Goal: Information Seeking & Learning: Check status

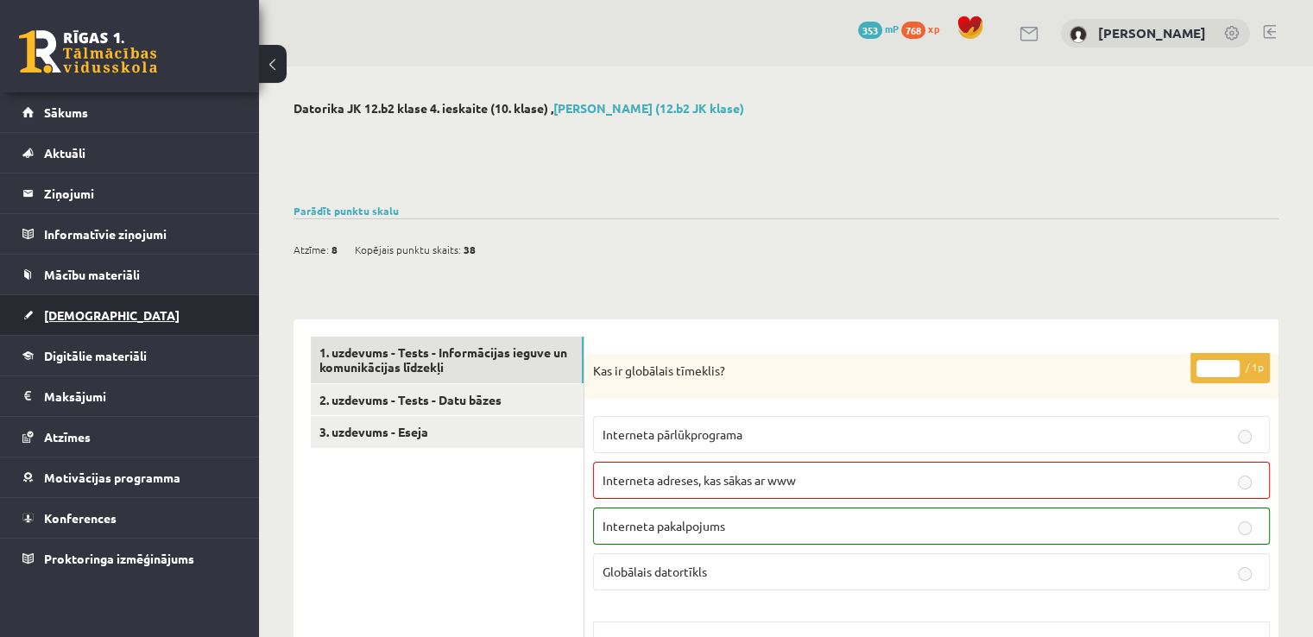
click at [83, 313] on span "[DEMOGRAPHIC_DATA]" at bounding box center [112, 315] width 136 height 16
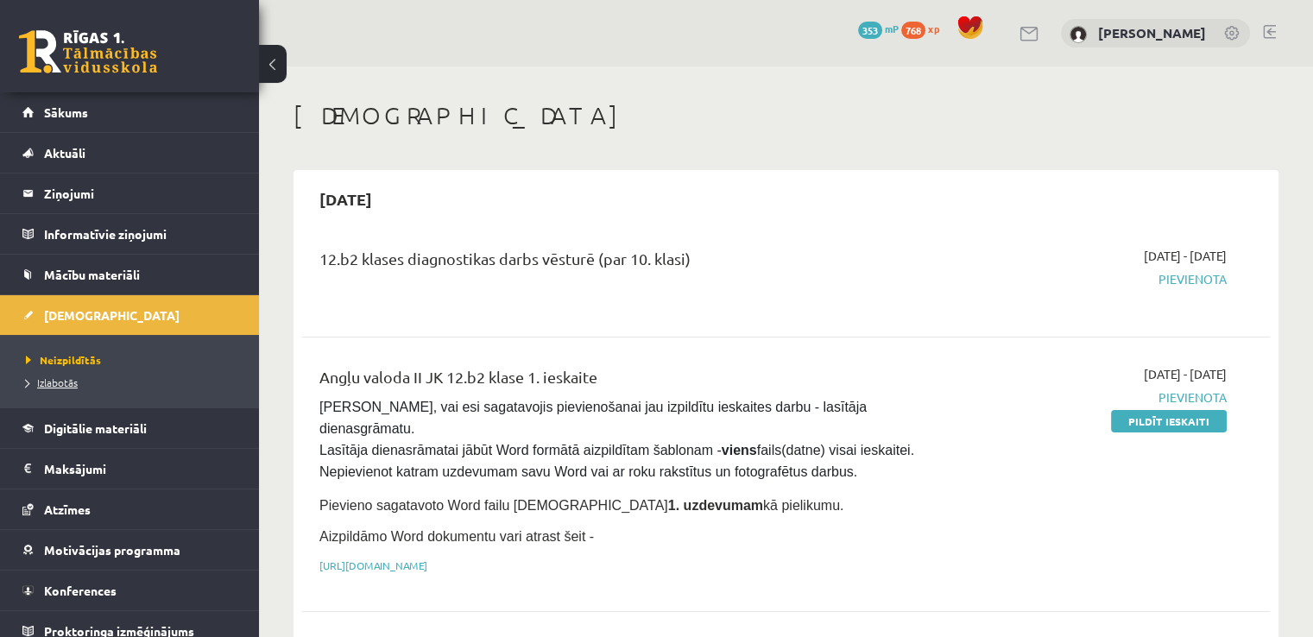
click at [58, 379] on span "Izlabotās" at bounding box center [52, 382] width 52 height 14
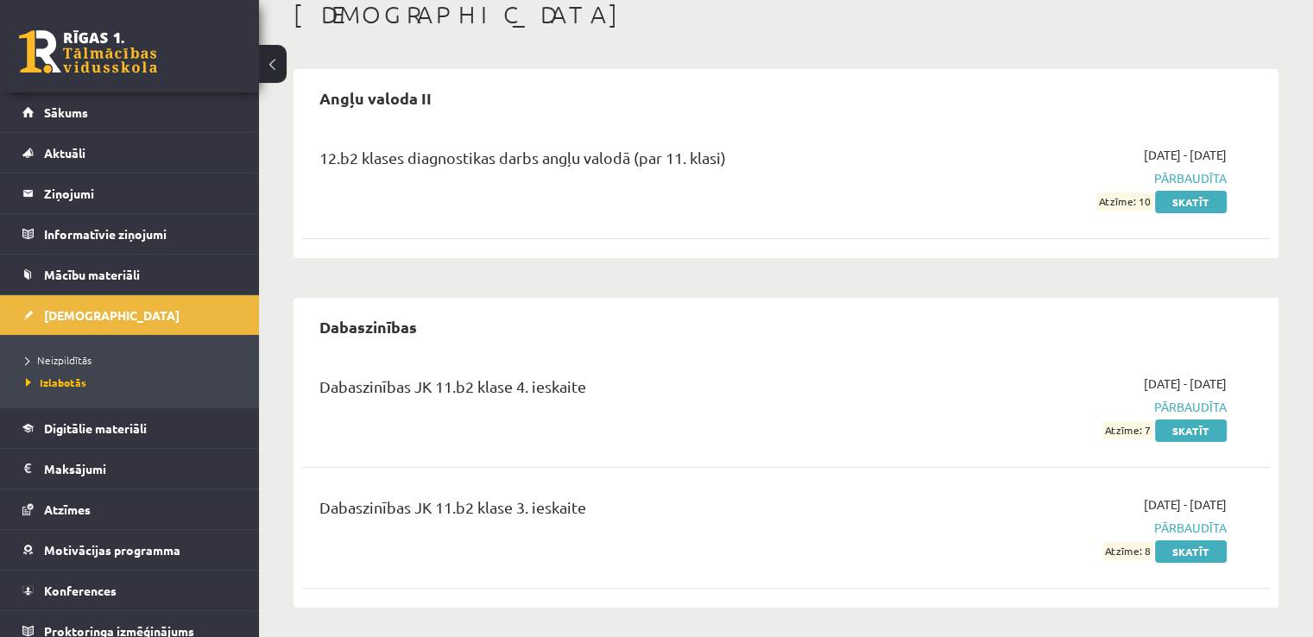
scroll to position [105, 0]
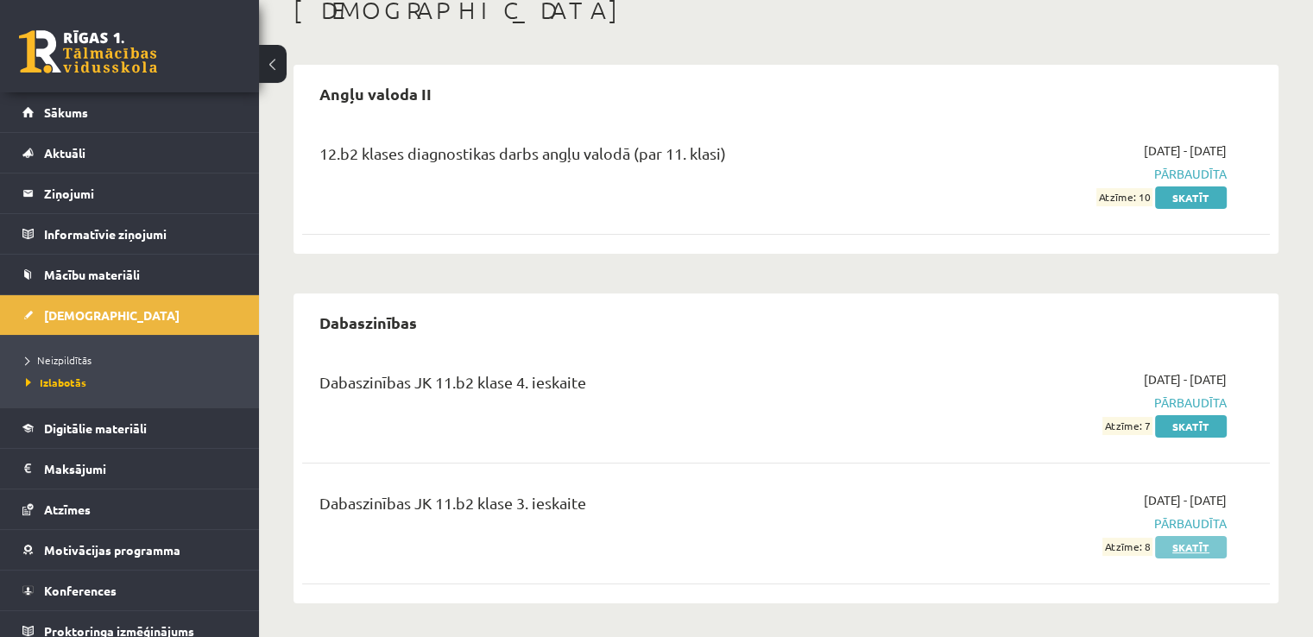
click at [1188, 553] on link "Skatīt" at bounding box center [1191, 547] width 72 height 22
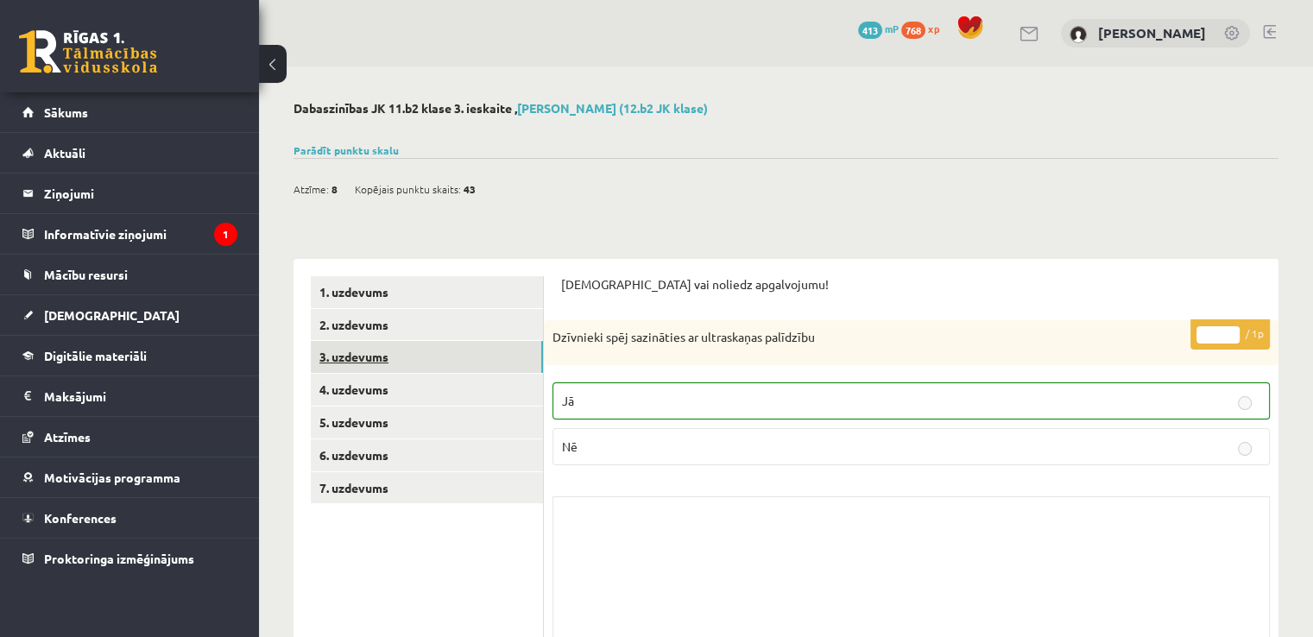
click at [375, 345] on link "3. uzdevums" at bounding box center [427, 357] width 232 height 32
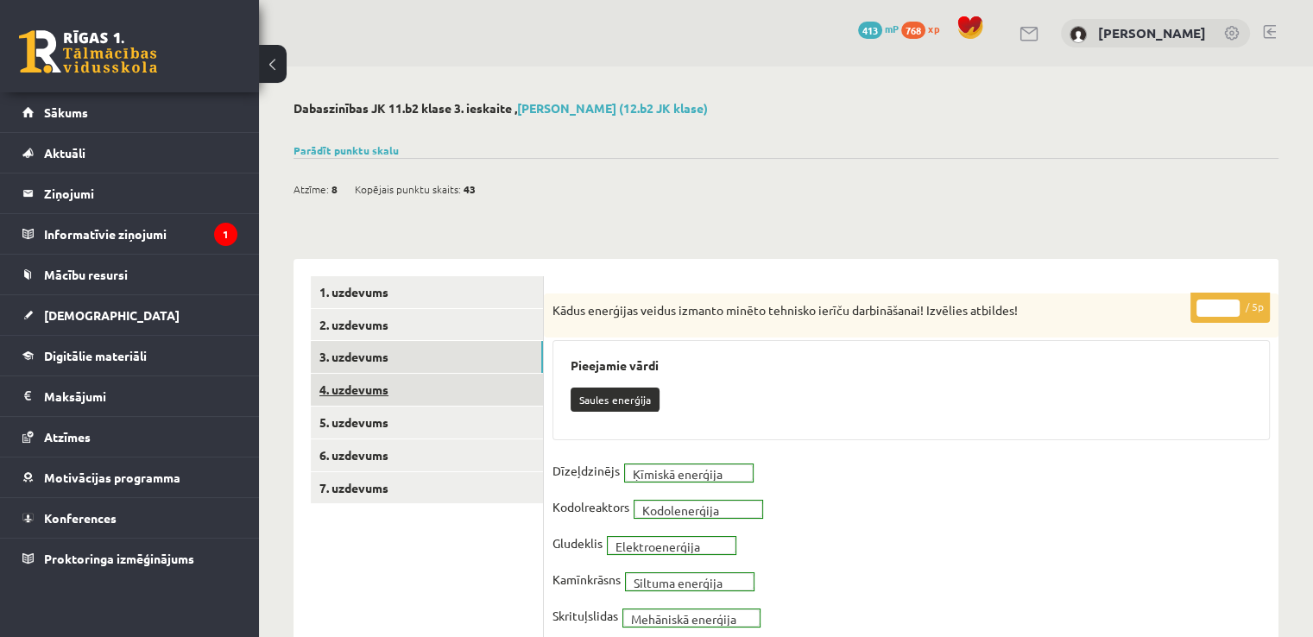
click at [406, 386] on link "4. uzdevums" at bounding box center [427, 390] width 232 height 32
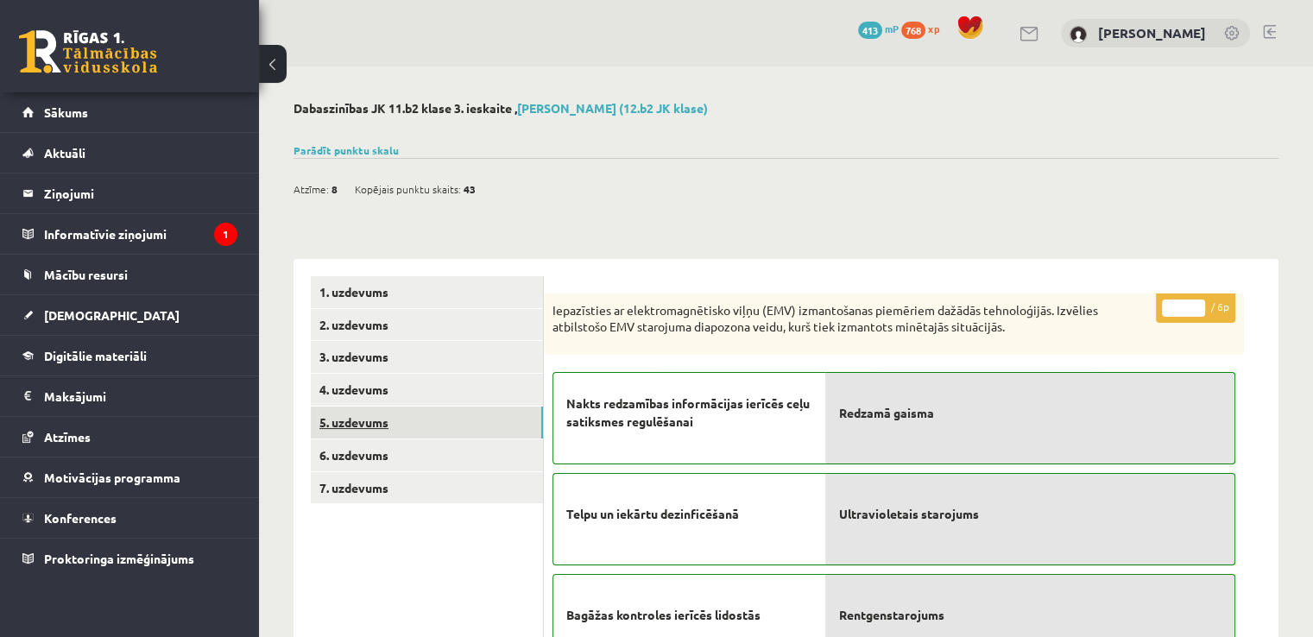
click at [357, 435] on link "5. uzdevums" at bounding box center [427, 423] width 232 height 32
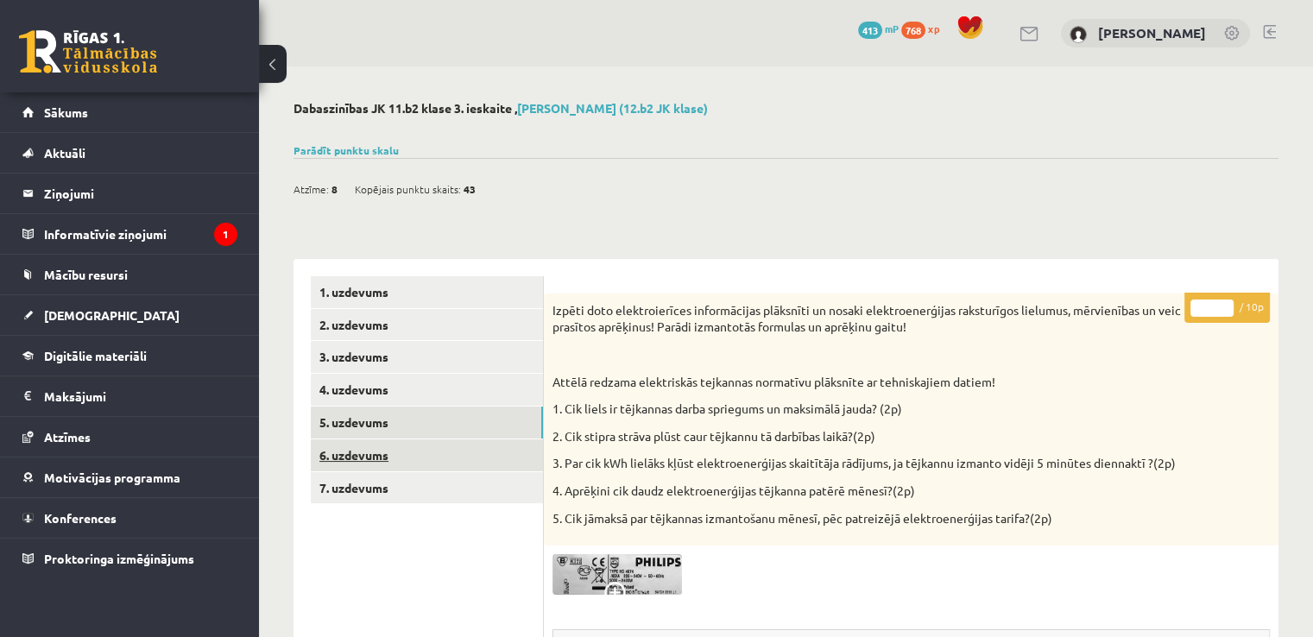
click at [440, 457] on link "6. uzdevums" at bounding box center [427, 455] width 232 height 32
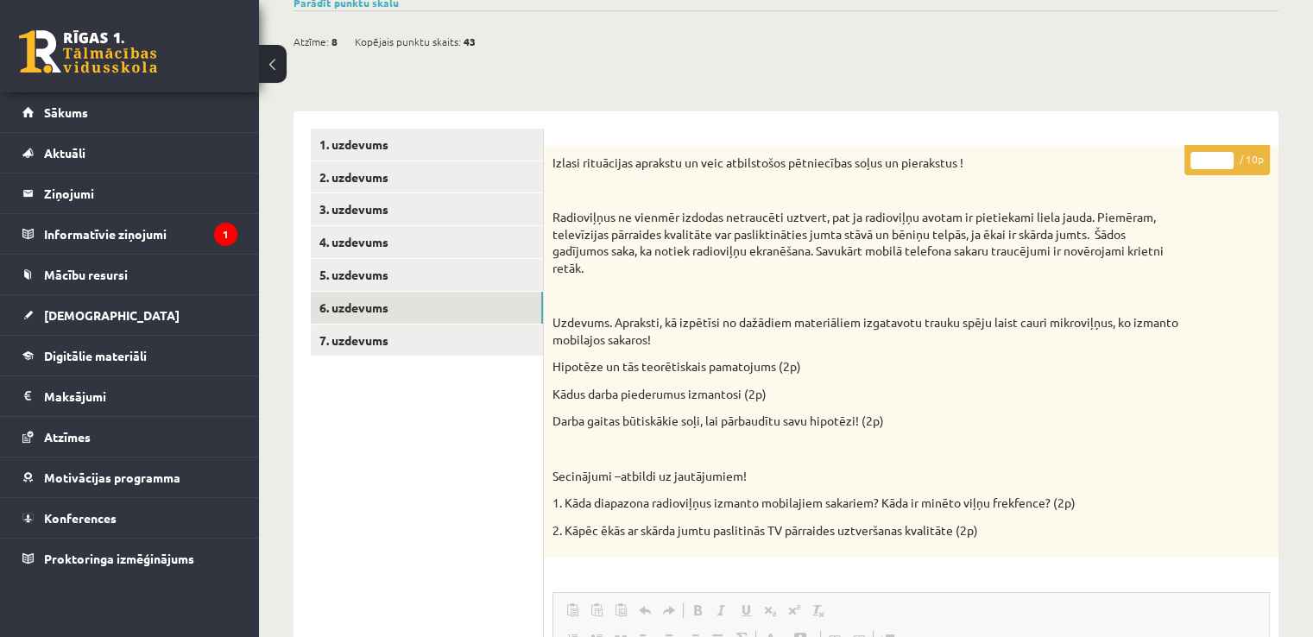
scroll to position [130, 0]
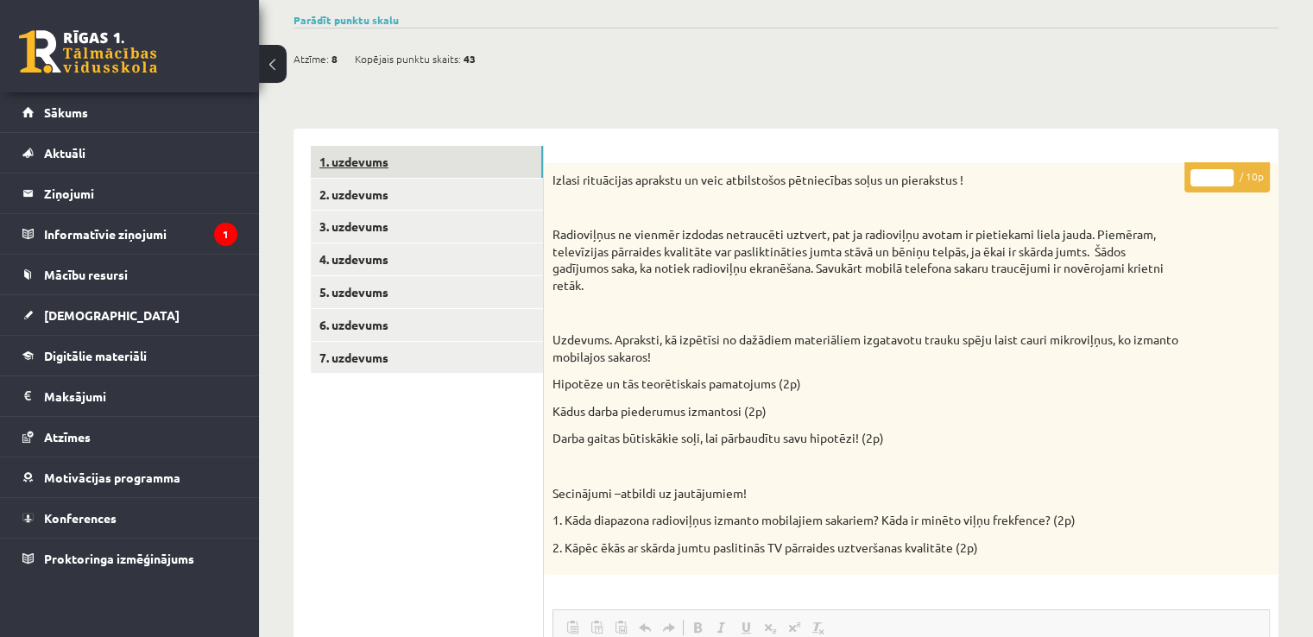
click at [364, 154] on link "1. uzdevums" at bounding box center [427, 162] width 232 height 32
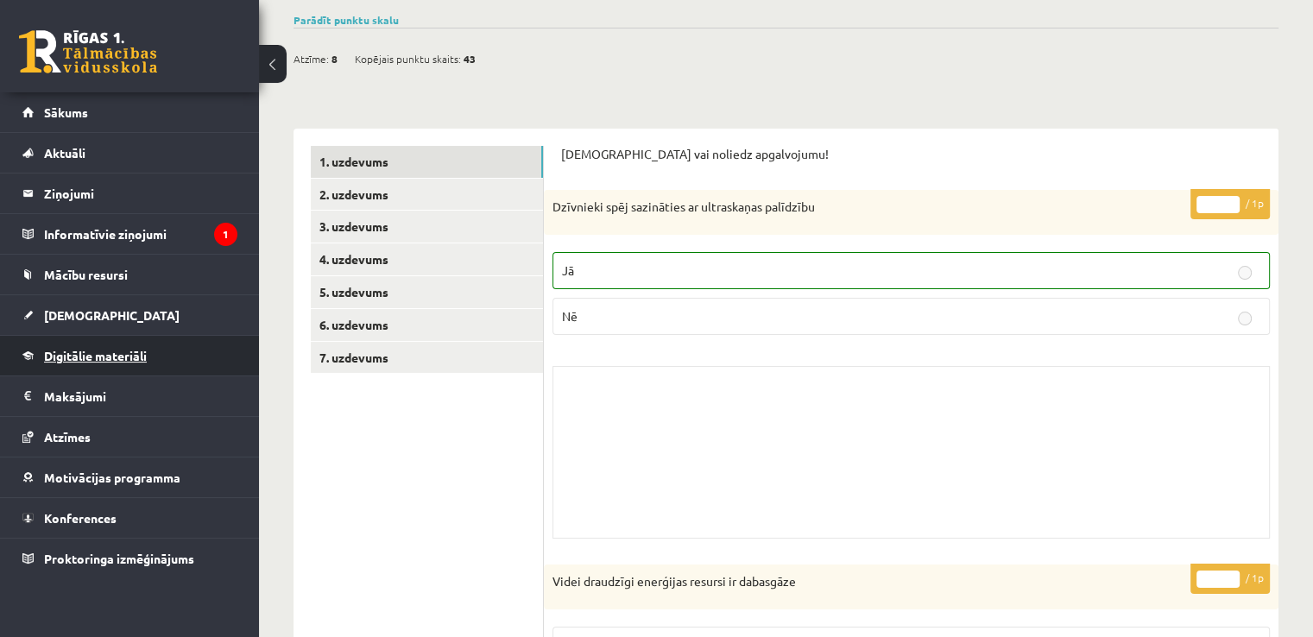
click at [66, 350] on span "Digitālie materiāli" at bounding box center [95, 356] width 103 height 16
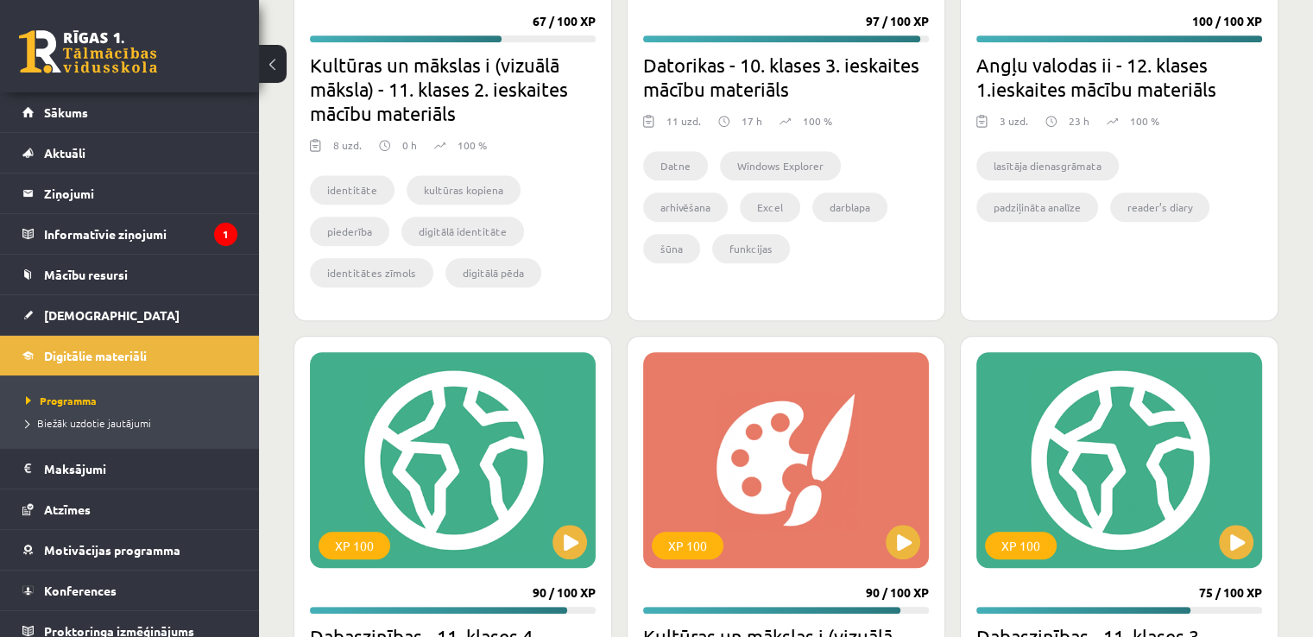
scroll to position [1687, 0]
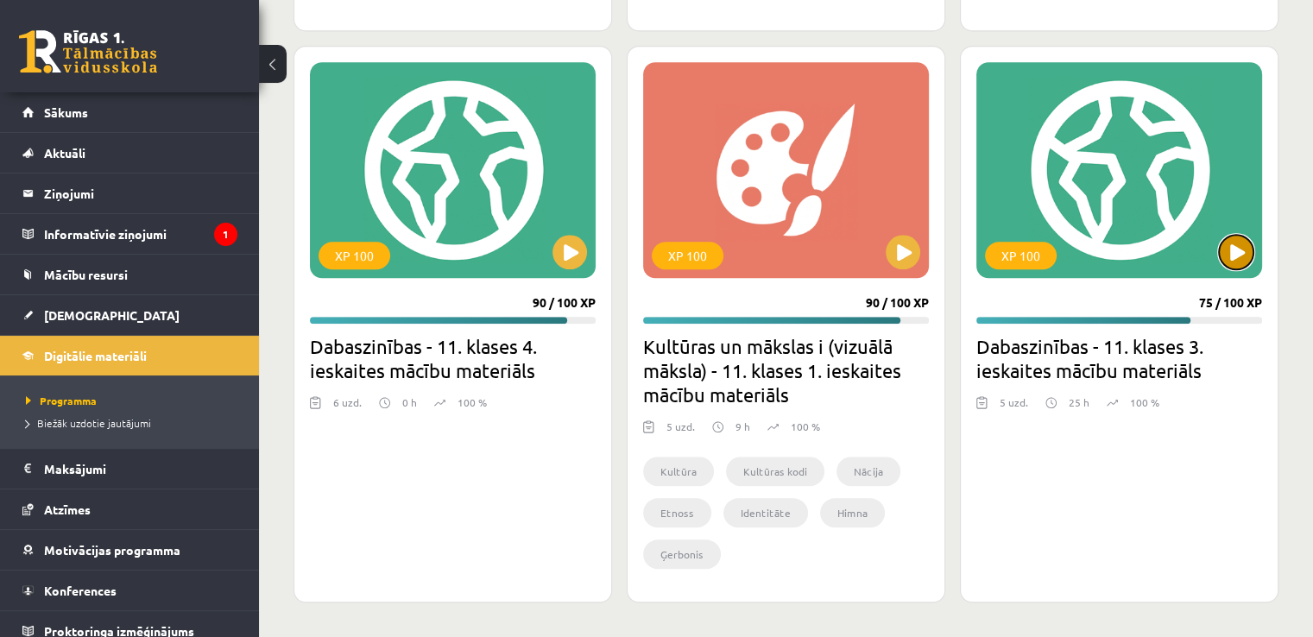
click at [1236, 253] on button at bounding box center [1236, 252] width 35 height 35
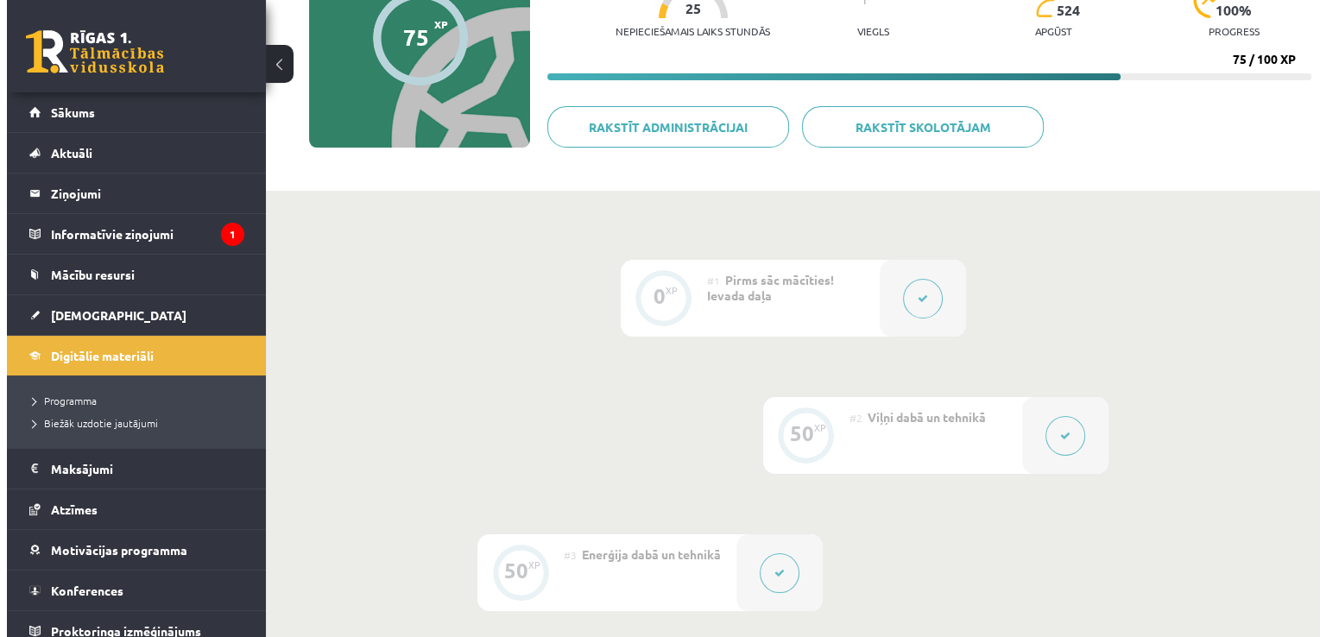
scroll to position [227, 0]
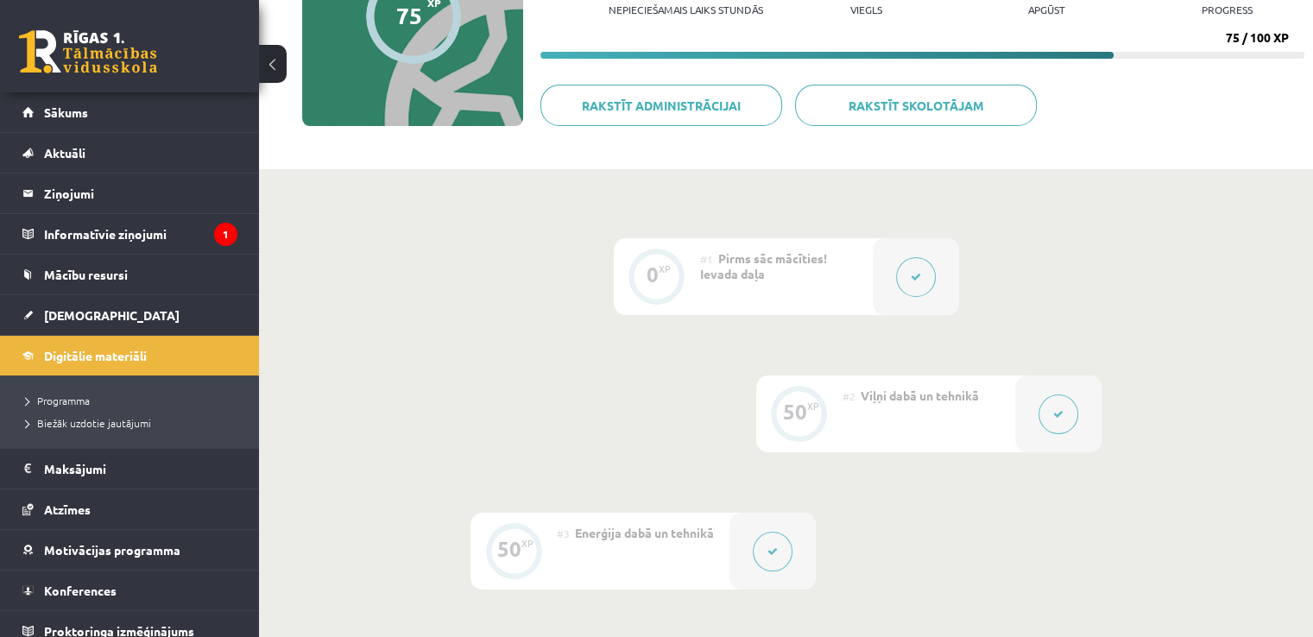
click at [1060, 425] on button at bounding box center [1058, 414] width 40 height 40
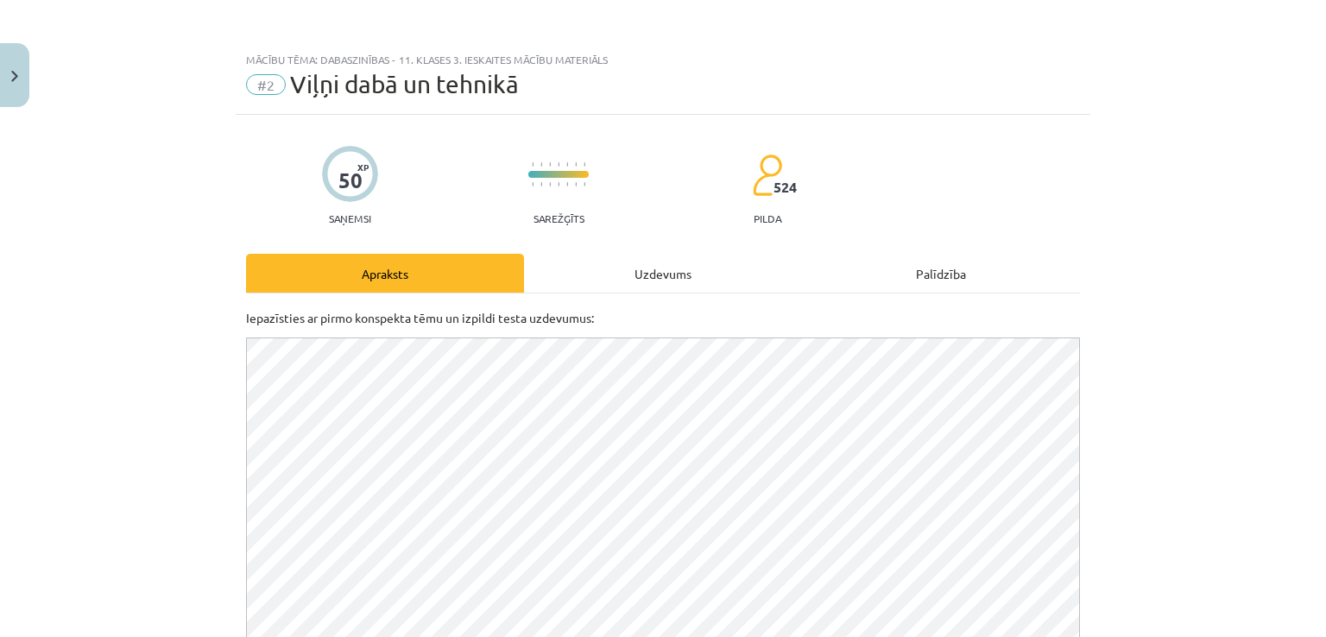
scroll to position [0, 0]
click at [670, 270] on div "Uzdevums" at bounding box center [663, 273] width 278 height 39
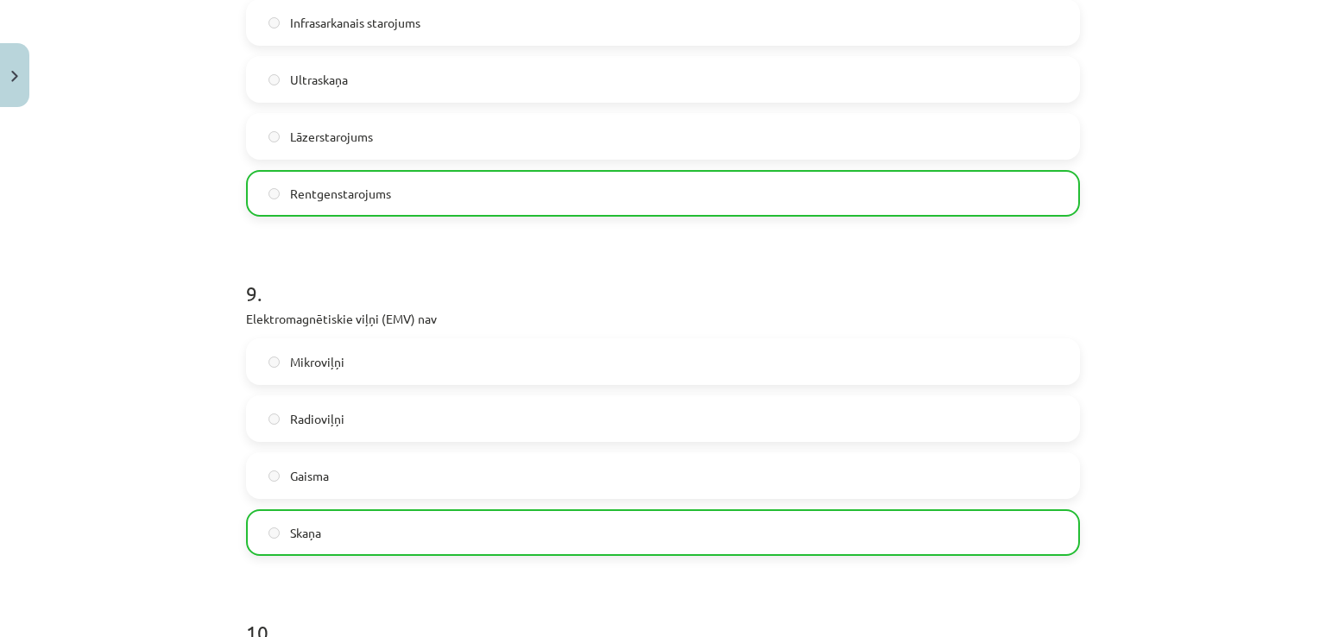
scroll to position [2828, 0]
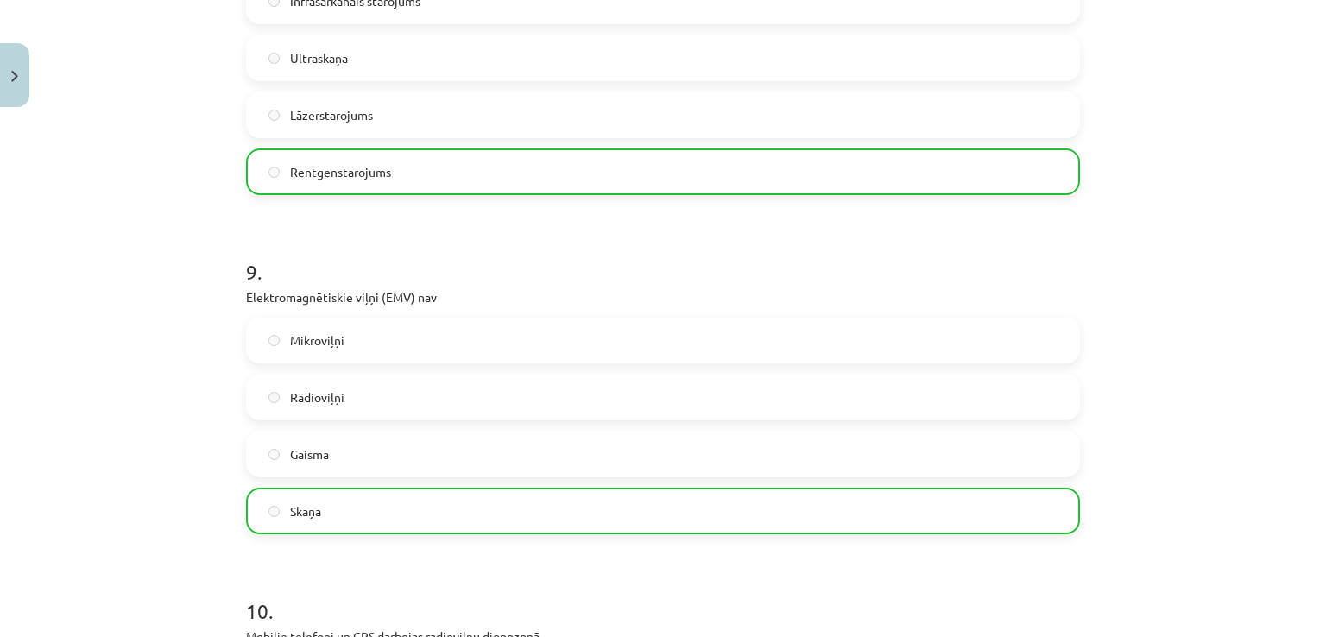
drag, startPoint x: 1311, startPoint y: 491, endPoint x: 1309, endPoint y: 507, distance: 15.6
click at [1309, 507] on div "Mācību tēma: Dabaszinības - 11. klases 3. ieskaites mācību materiāls #2 Viļņi d…" at bounding box center [663, 318] width 1326 height 637
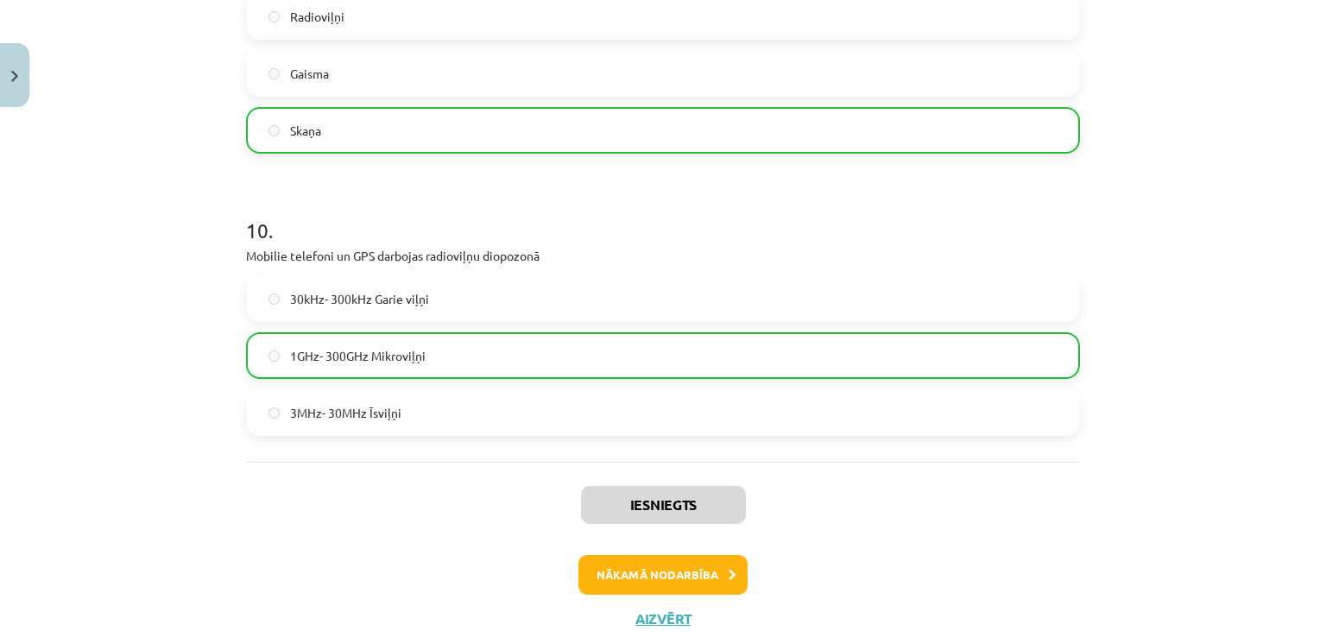
scroll to position [3218, 0]
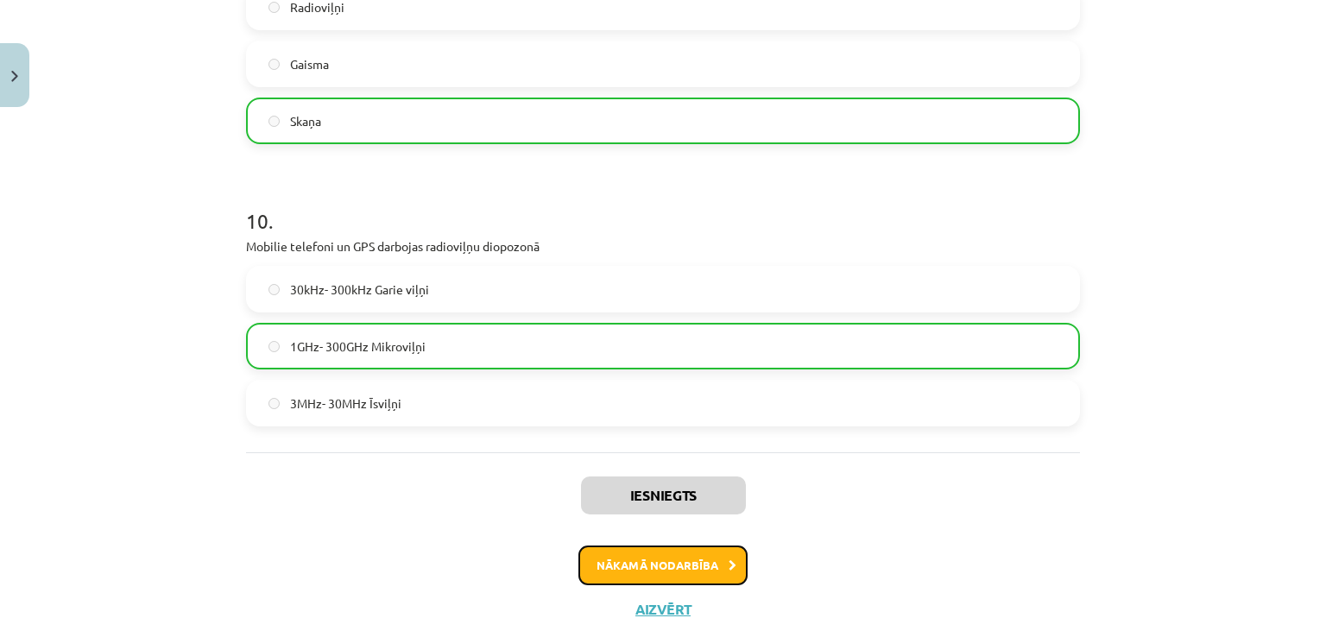
click at [707, 547] on button "Nākamā nodarbība" at bounding box center [662, 565] width 169 height 40
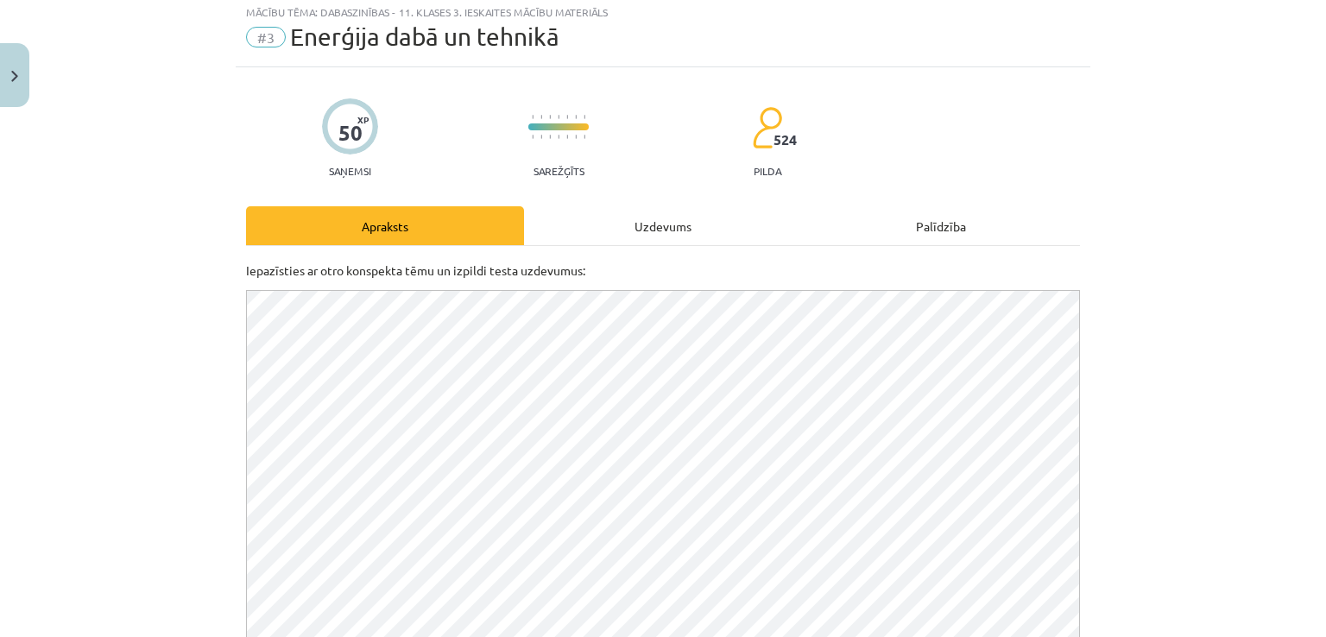
scroll to position [43, 0]
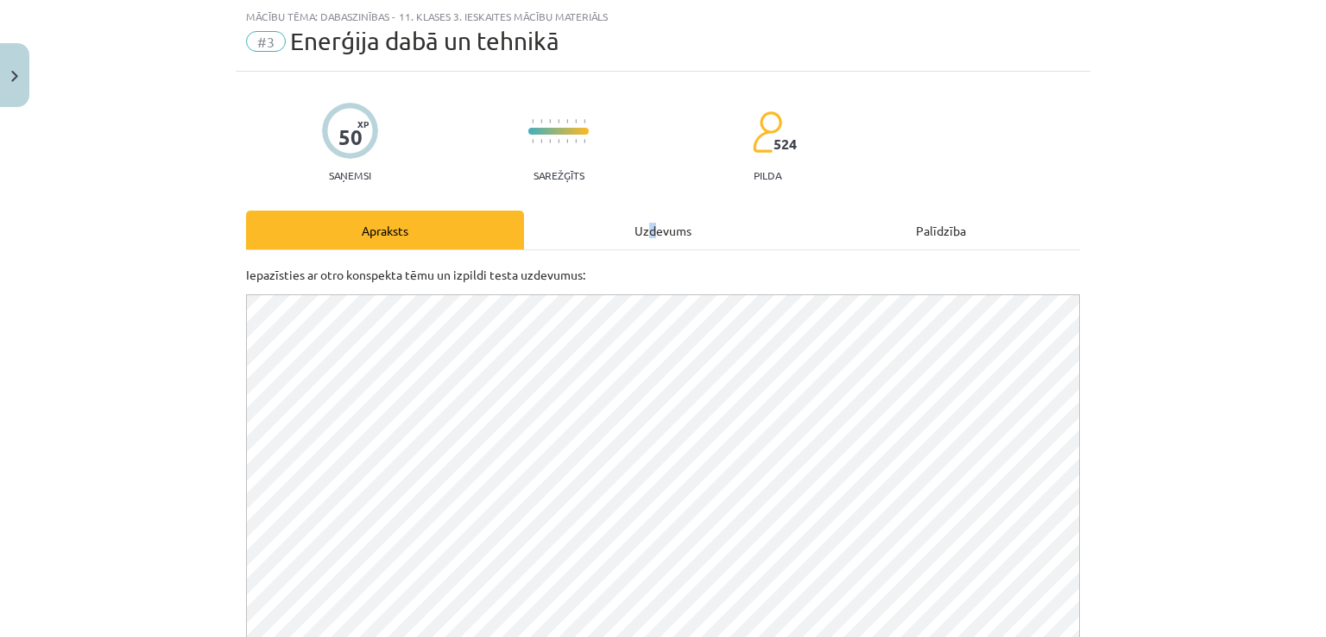
click at [646, 225] on div "Uzdevums" at bounding box center [663, 230] width 278 height 39
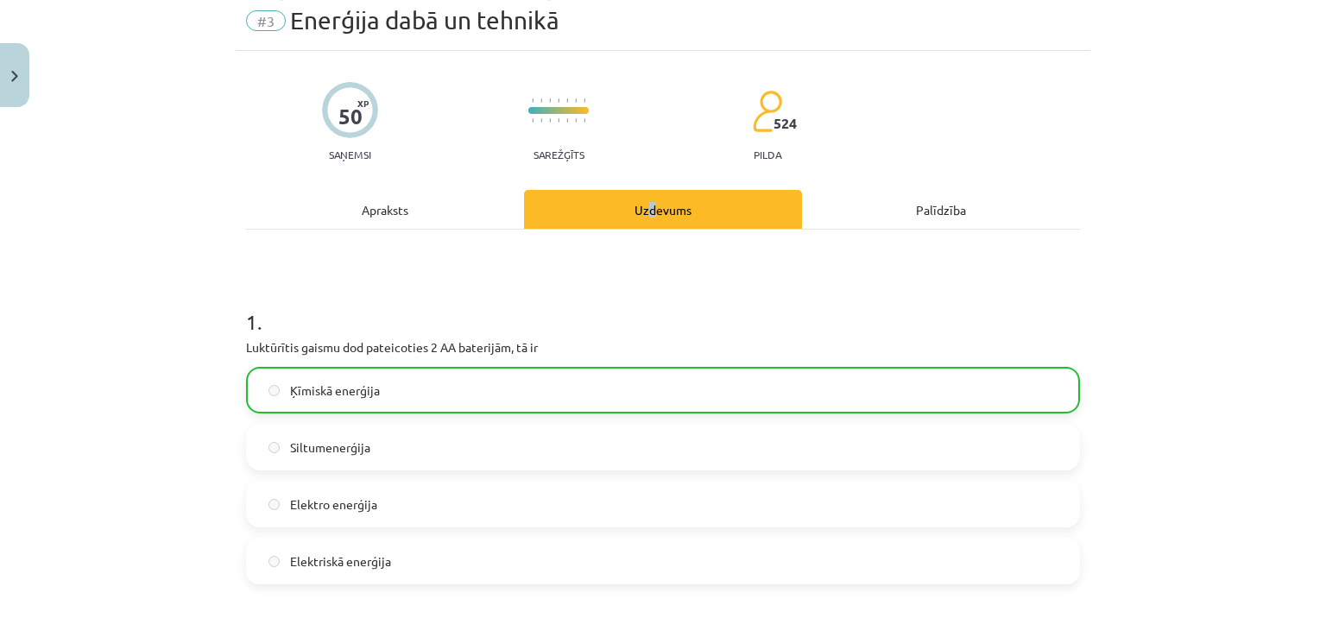
scroll to position [99, 0]
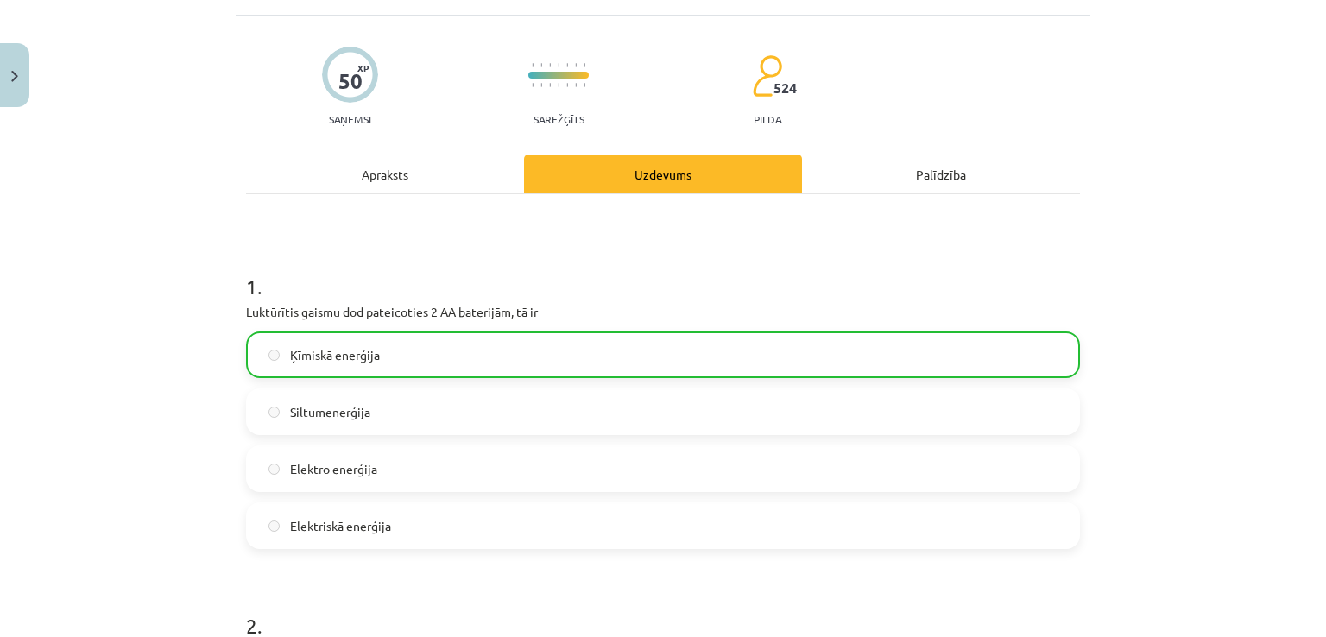
drag, startPoint x: 1325, startPoint y: 124, endPoint x: 1250, endPoint y: 89, distance: 83.0
click at [1250, 89] on div "Mācību tēma: Dabaszinības - 11. klases 3. ieskaites mācību materiāls #3 Enerģij…" at bounding box center [663, 318] width 1326 height 637
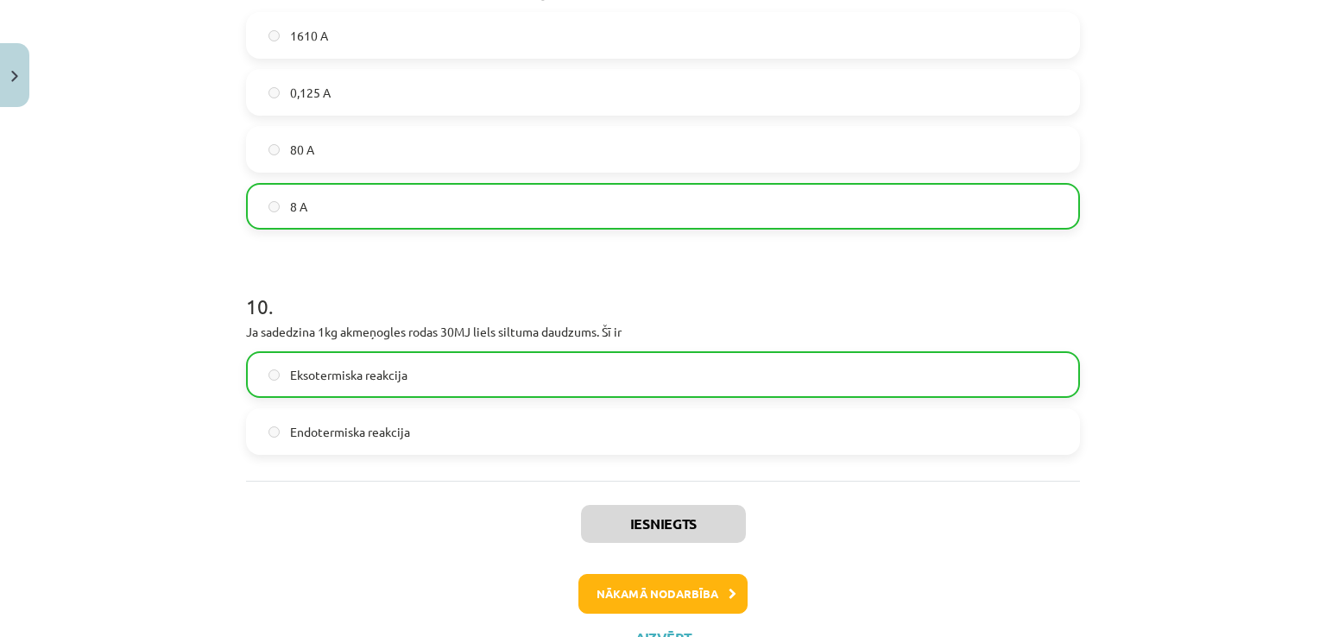
scroll to position [3150, 0]
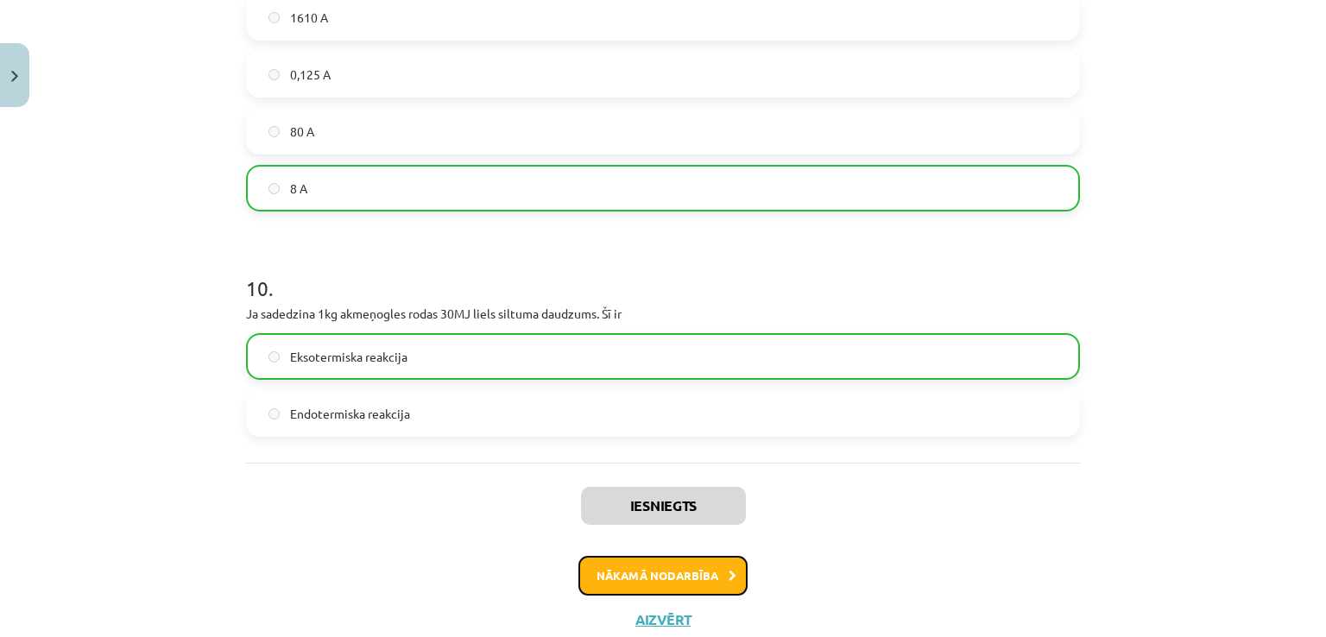
click at [684, 557] on button "Nākamā nodarbība" at bounding box center [662, 576] width 169 height 40
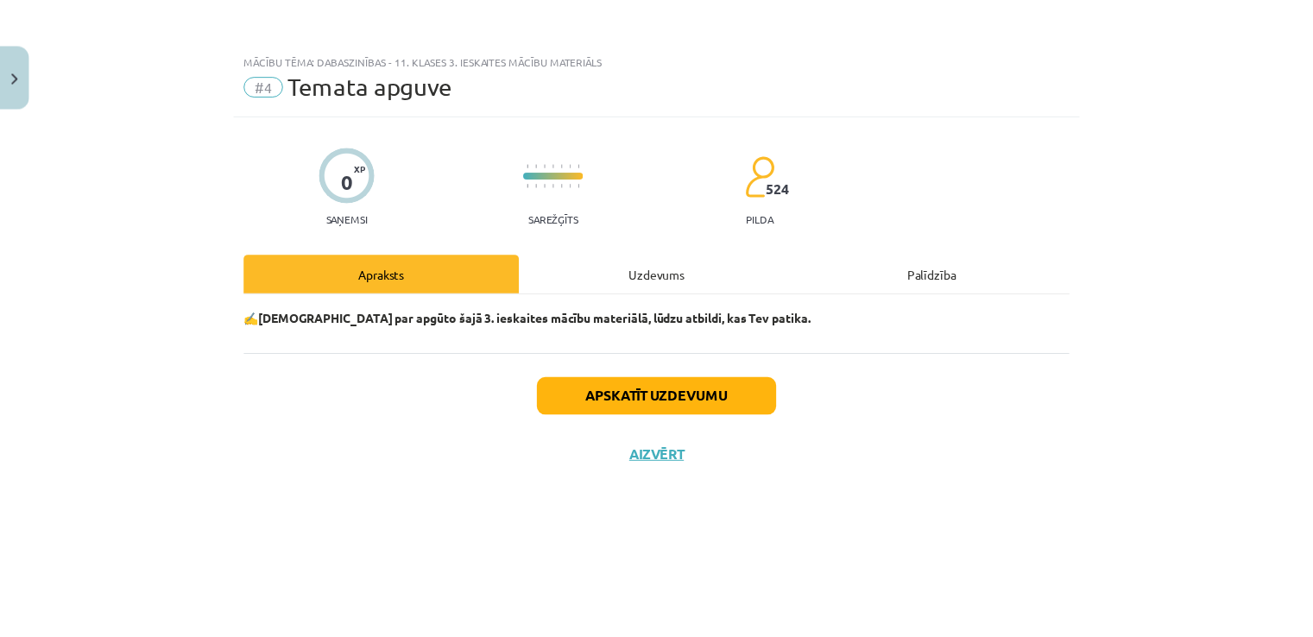
scroll to position [0, 0]
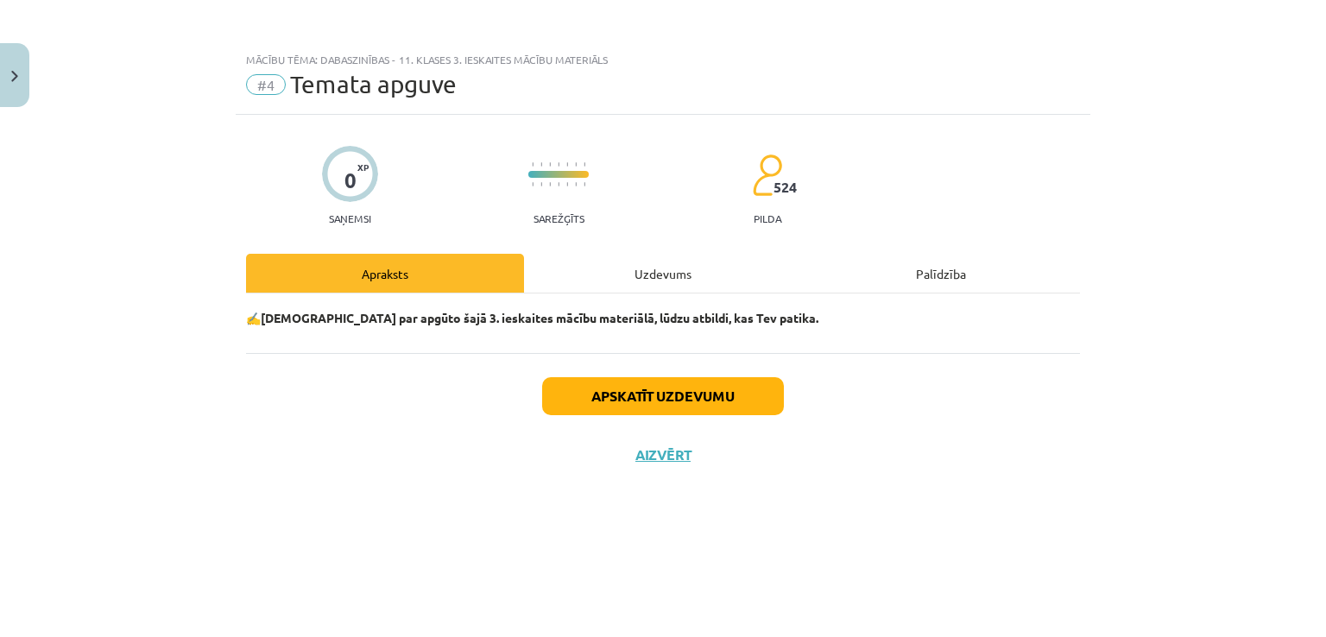
click at [656, 278] on div "Uzdevums" at bounding box center [663, 273] width 278 height 39
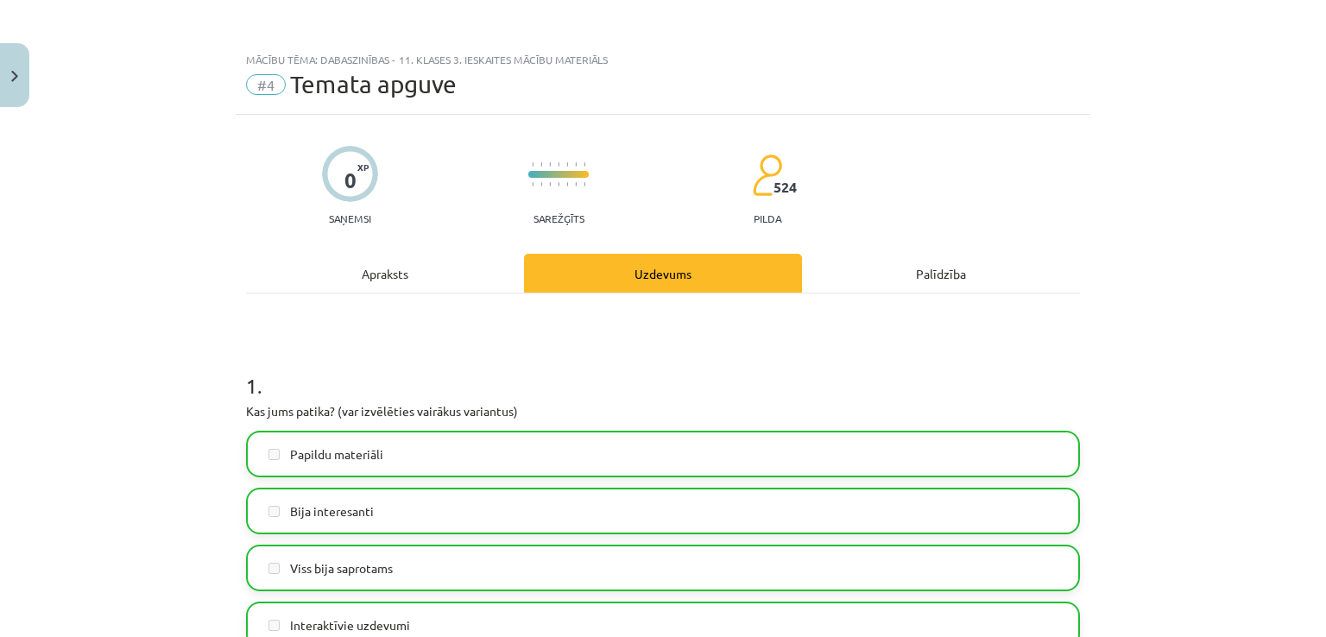
click at [28, 68] on div "**********" at bounding box center [663, 318] width 1326 height 637
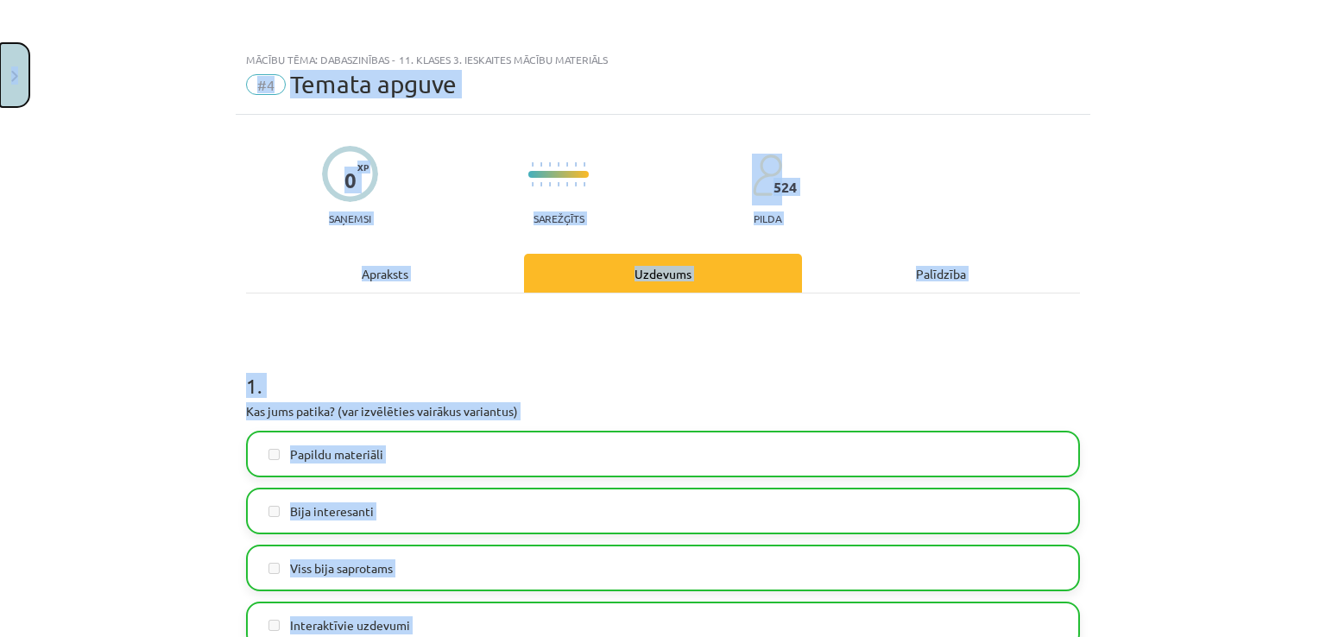
click at [24, 68] on button "Close" at bounding box center [14, 75] width 29 height 64
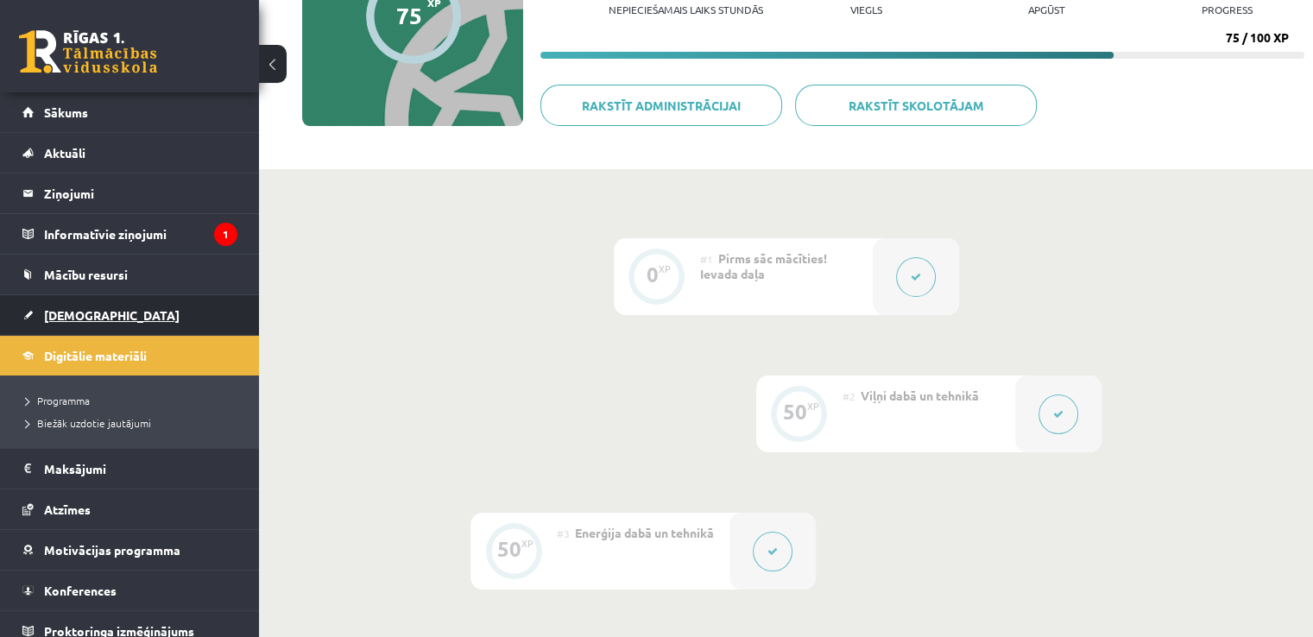
click at [103, 302] on link "[DEMOGRAPHIC_DATA]" at bounding box center [129, 315] width 215 height 40
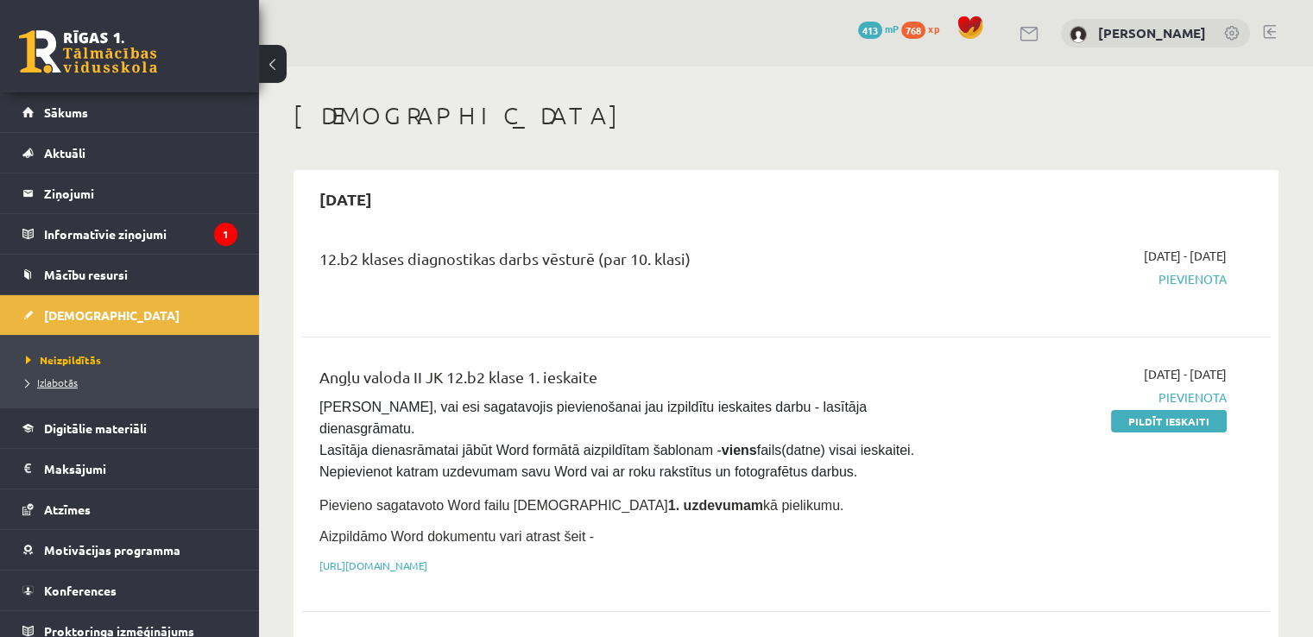
click at [69, 379] on span "Izlabotās" at bounding box center [52, 382] width 52 height 14
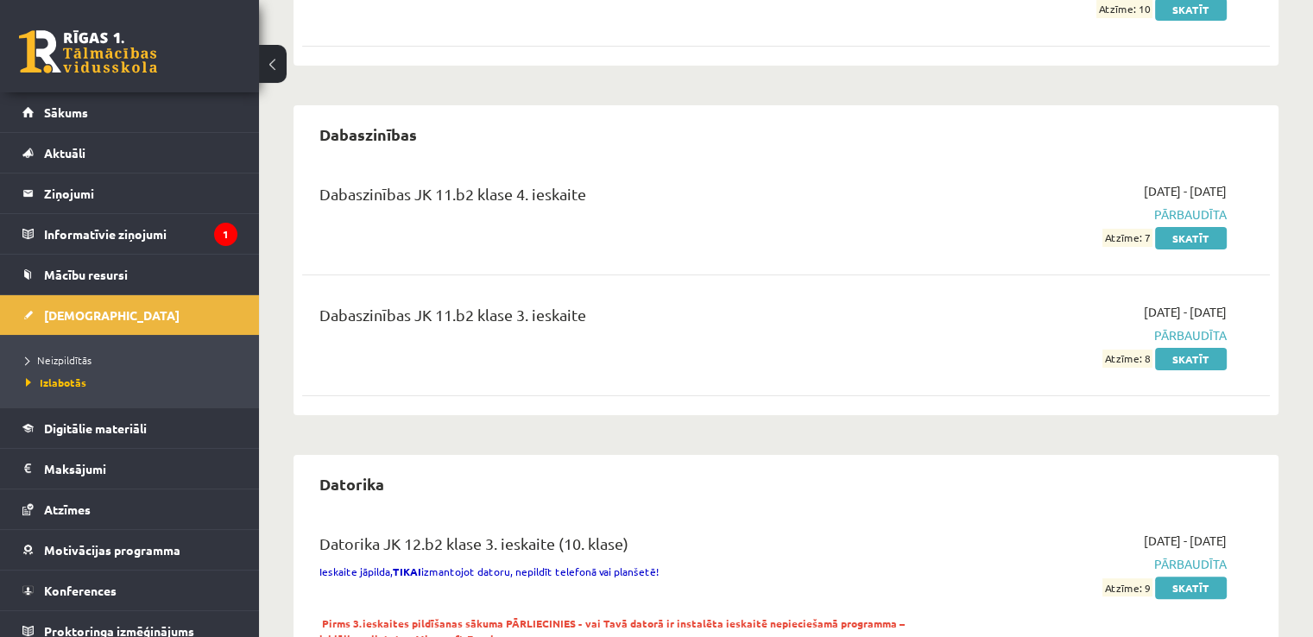
scroll to position [304, 0]
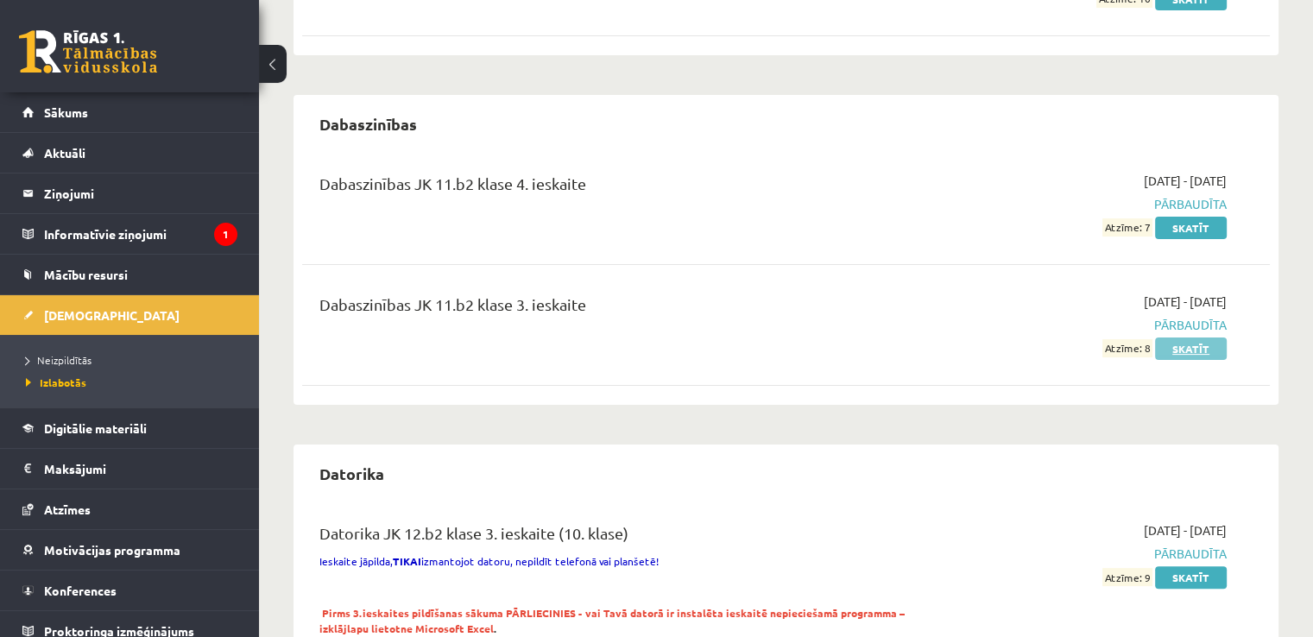
click at [1170, 346] on link "Skatīt" at bounding box center [1191, 348] width 72 height 22
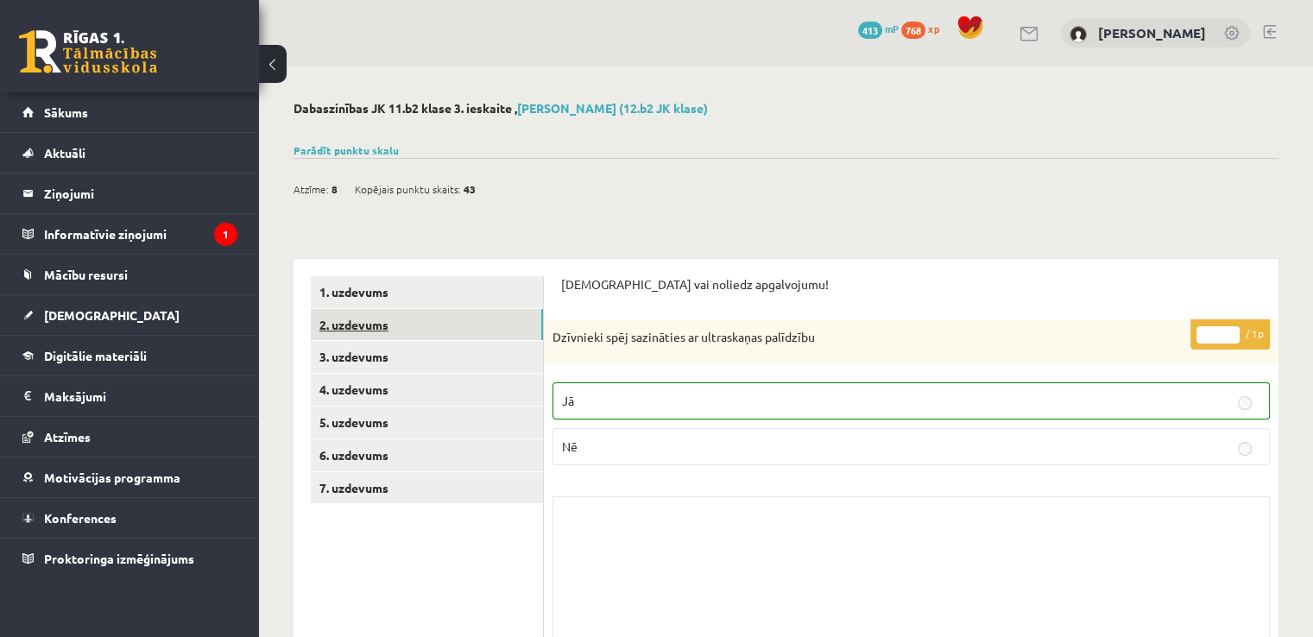
click at [397, 328] on link "2. uzdevums" at bounding box center [427, 325] width 232 height 32
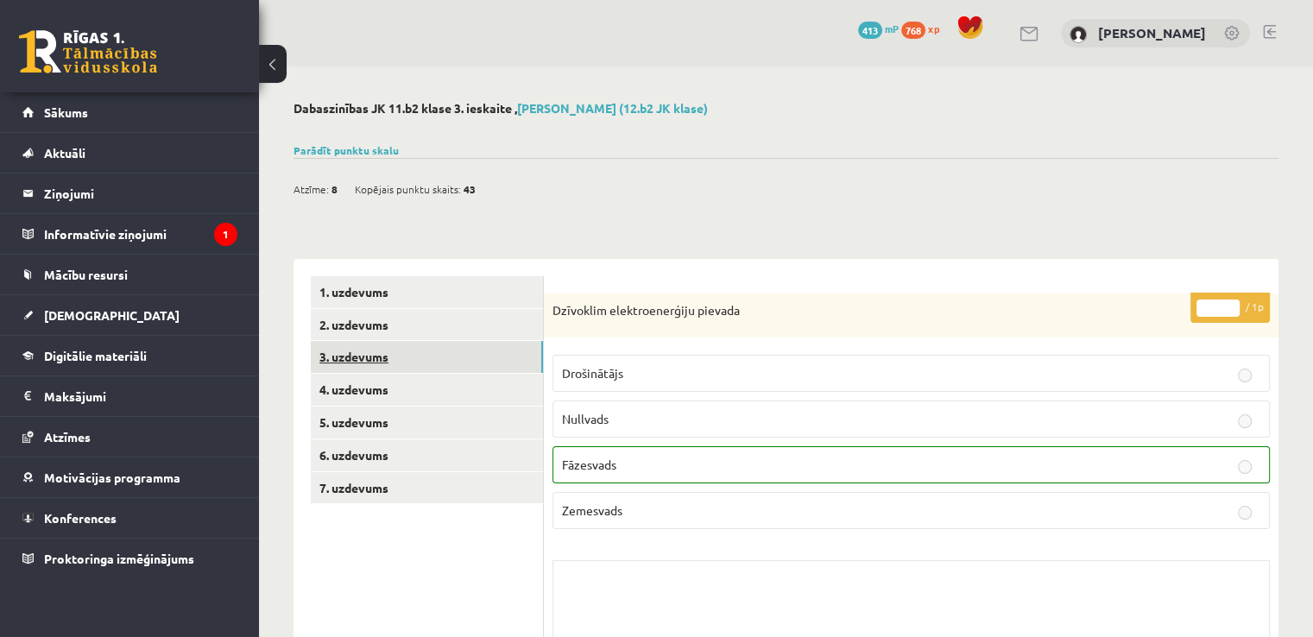
click at [407, 353] on link "3. uzdevums" at bounding box center [427, 357] width 232 height 32
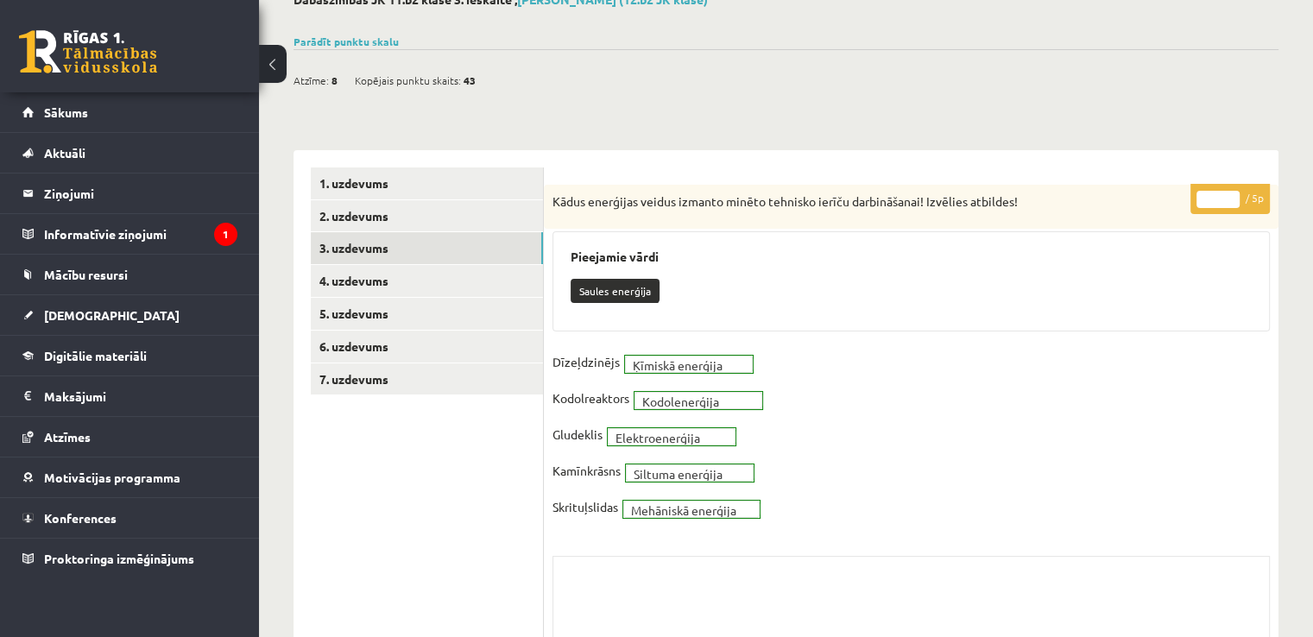
scroll to position [110, 0]
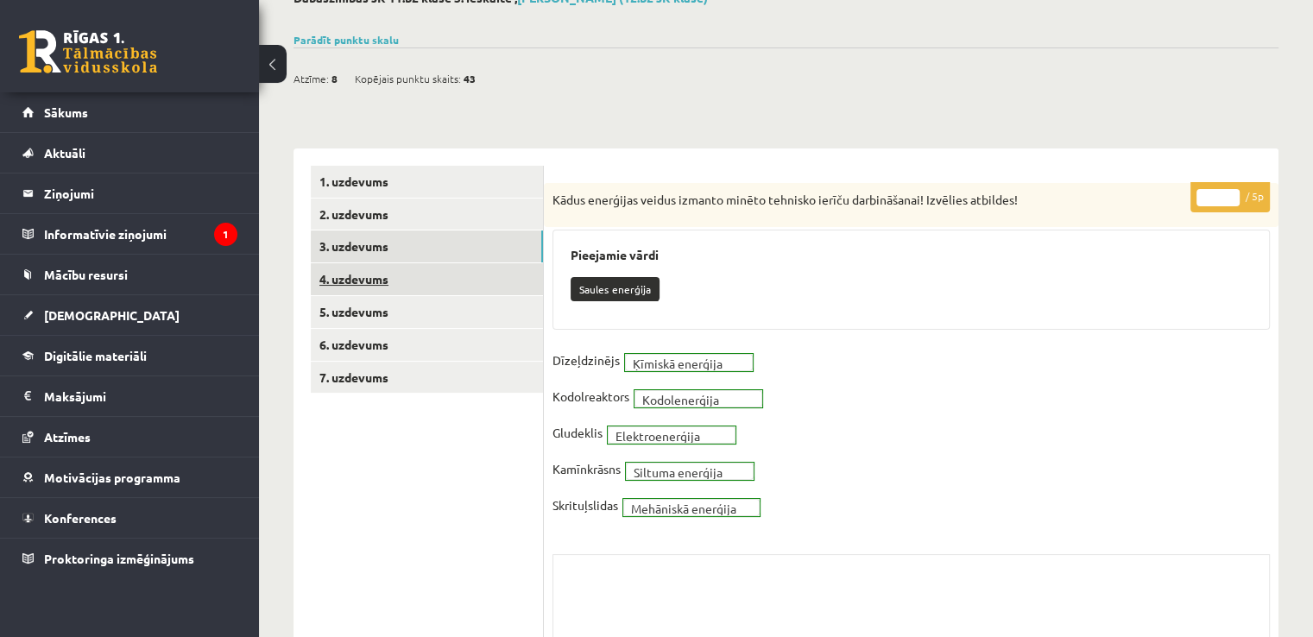
click at [382, 268] on link "4. uzdevums" at bounding box center [427, 279] width 232 height 32
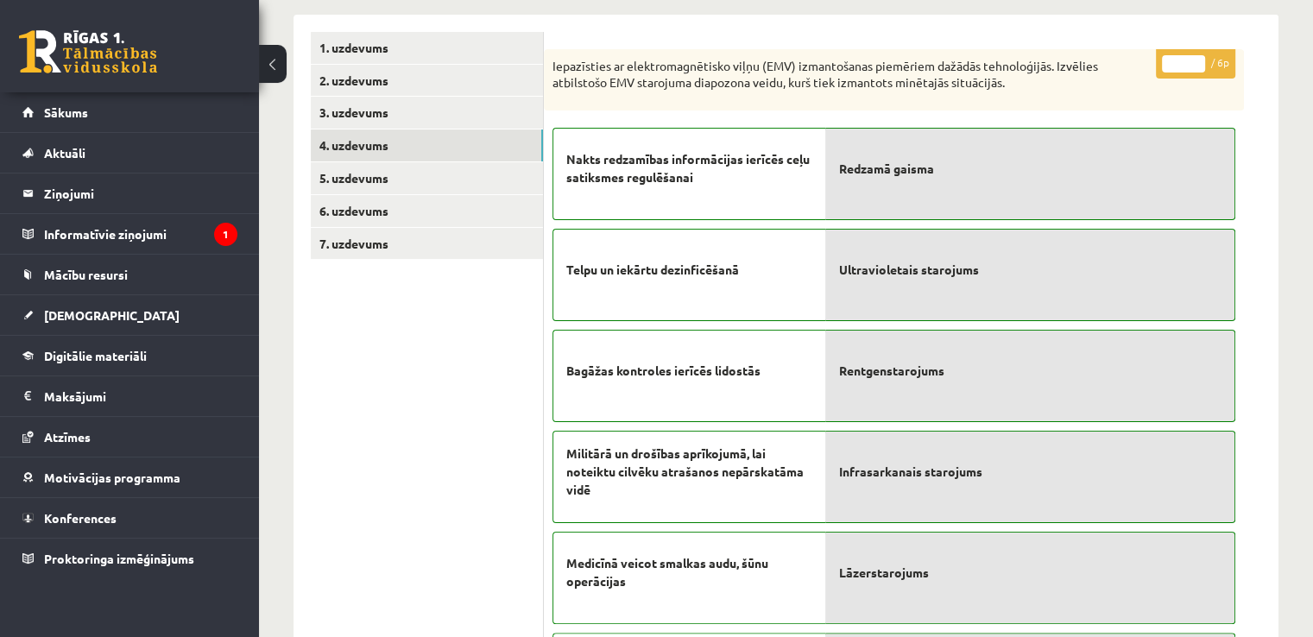
scroll to position [247, 0]
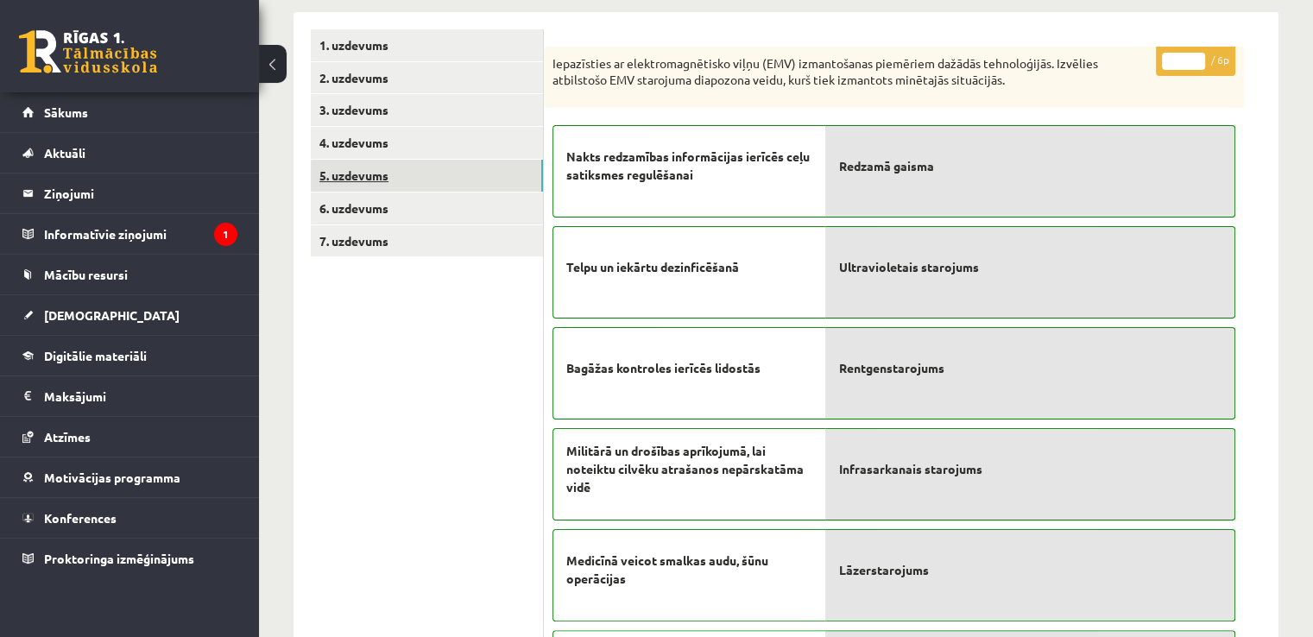
click at [403, 166] on link "5. uzdevums" at bounding box center [427, 176] width 232 height 32
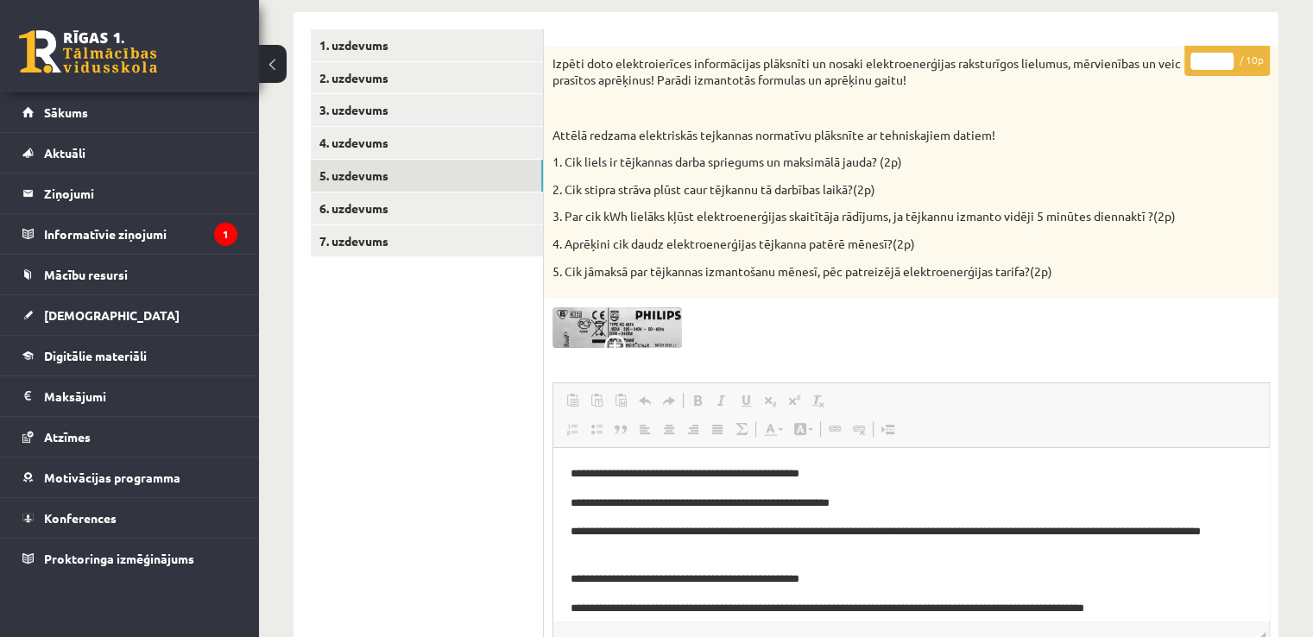
scroll to position [249, 0]
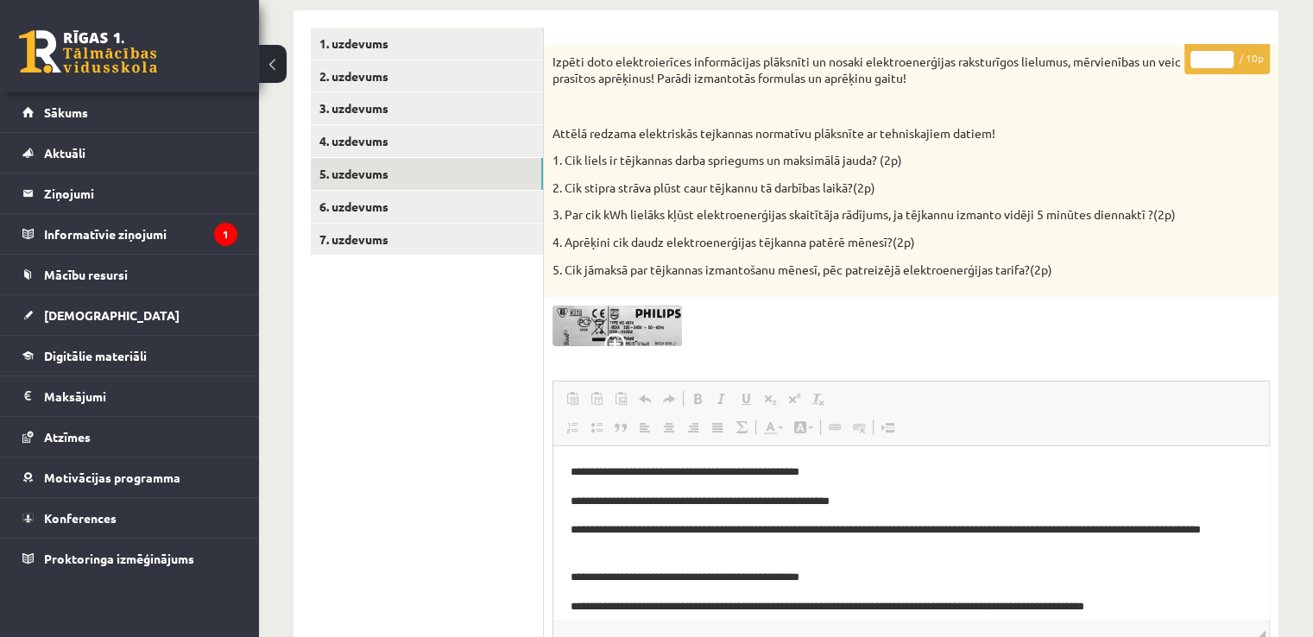
click at [621, 329] on img at bounding box center [616, 326] width 129 height 41
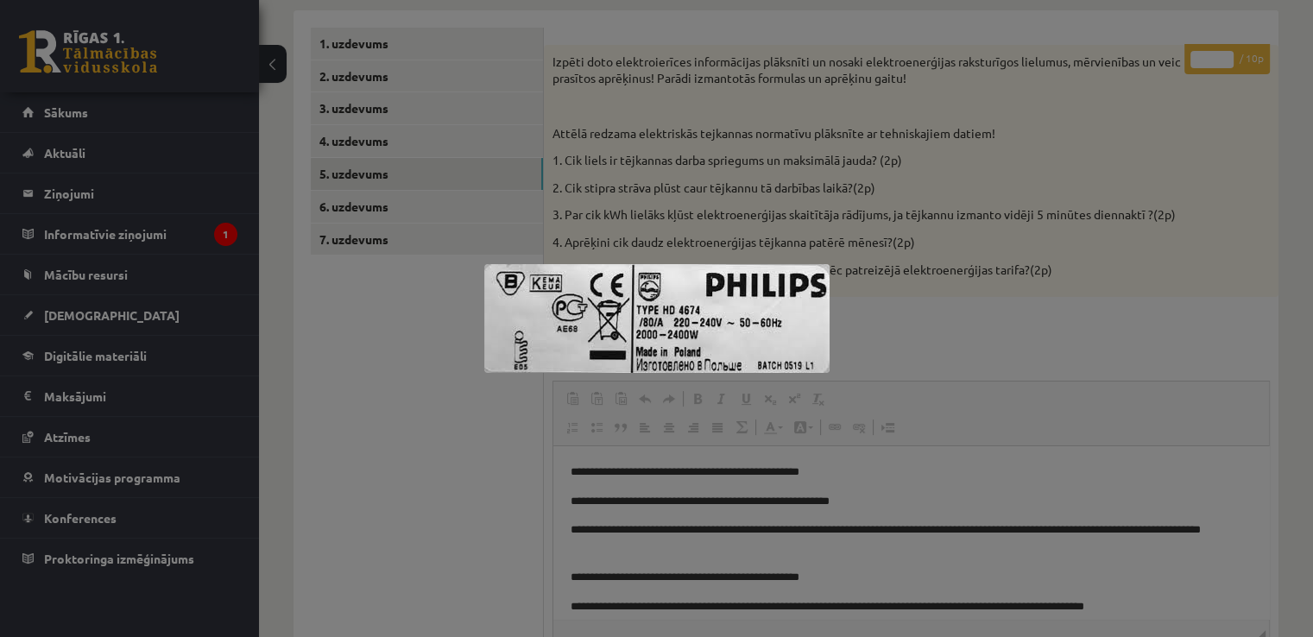
click at [501, 454] on div at bounding box center [656, 318] width 1313 height 637
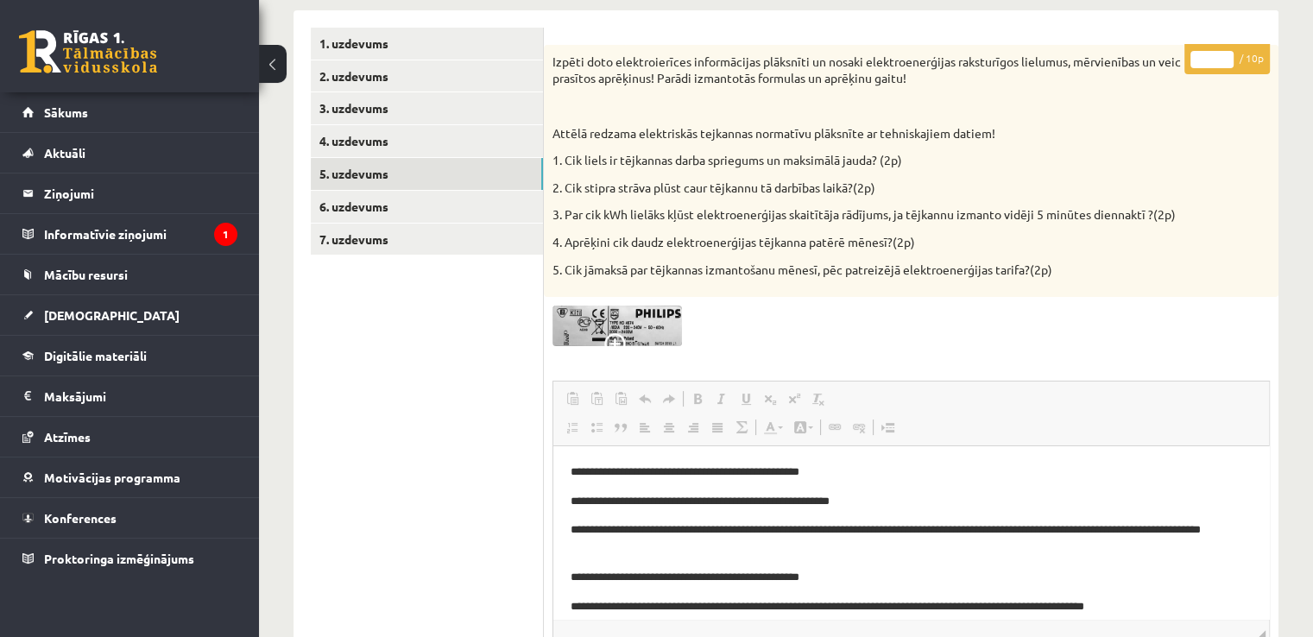
click at [614, 325] on img at bounding box center [616, 326] width 129 height 41
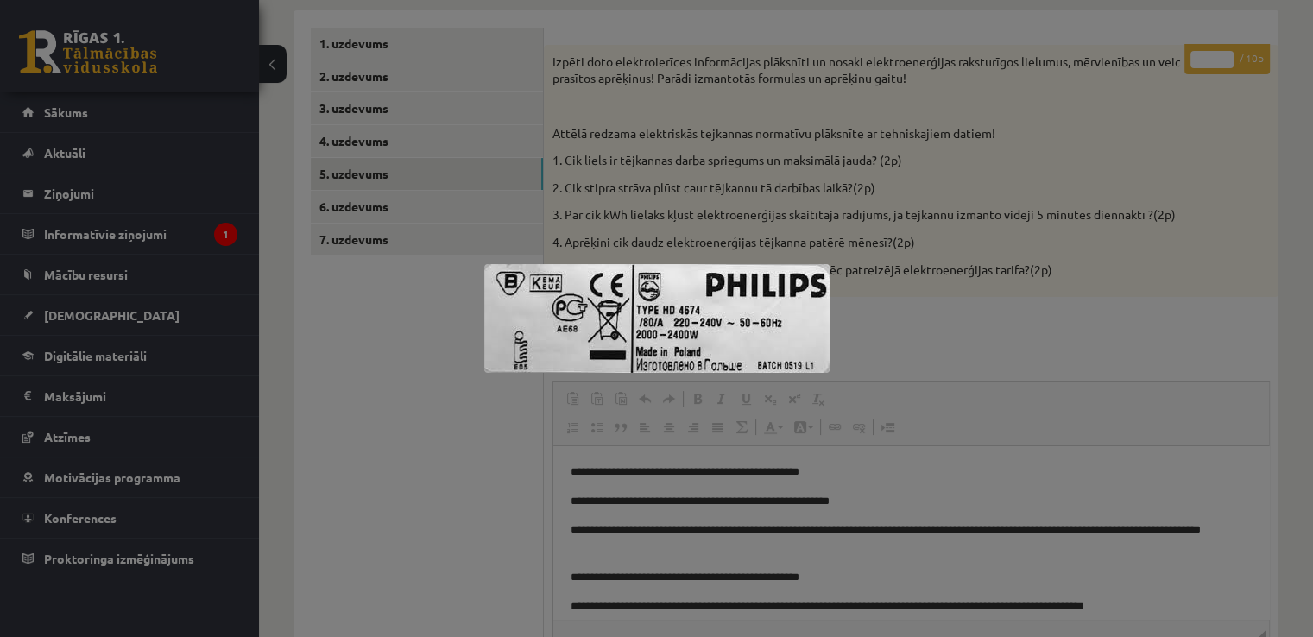
click at [406, 420] on div at bounding box center [656, 318] width 1313 height 637
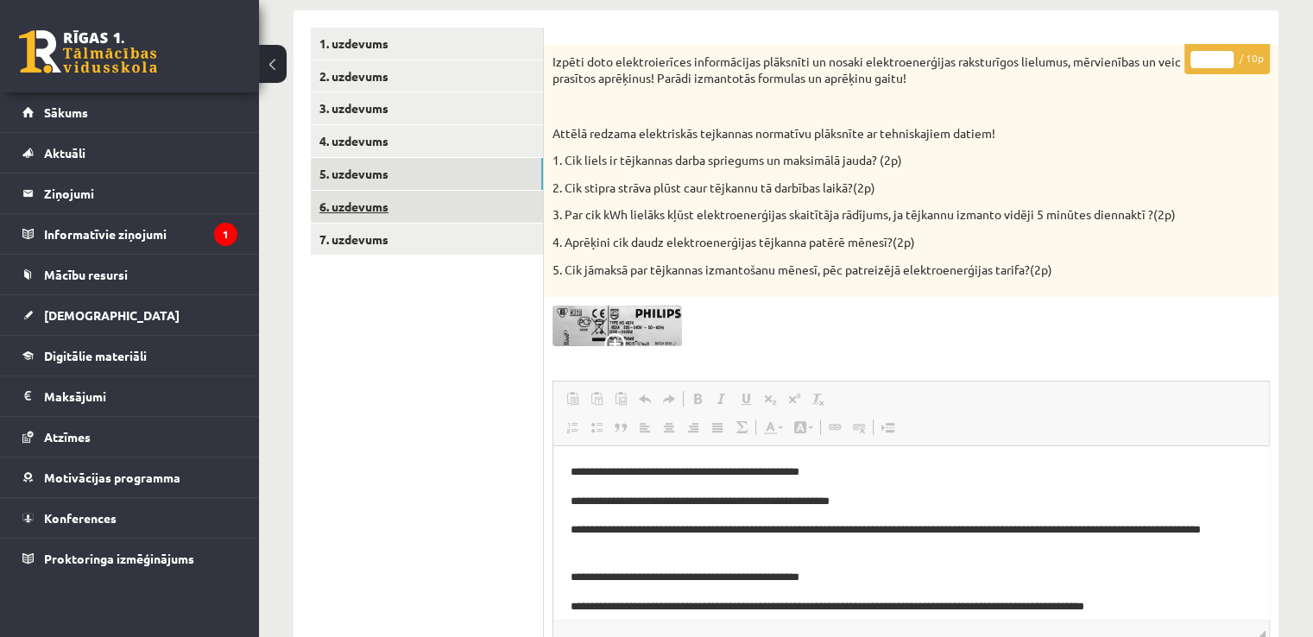
click at [376, 214] on link "6. uzdevums" at bounding box center [427, 207] width 232 height 32
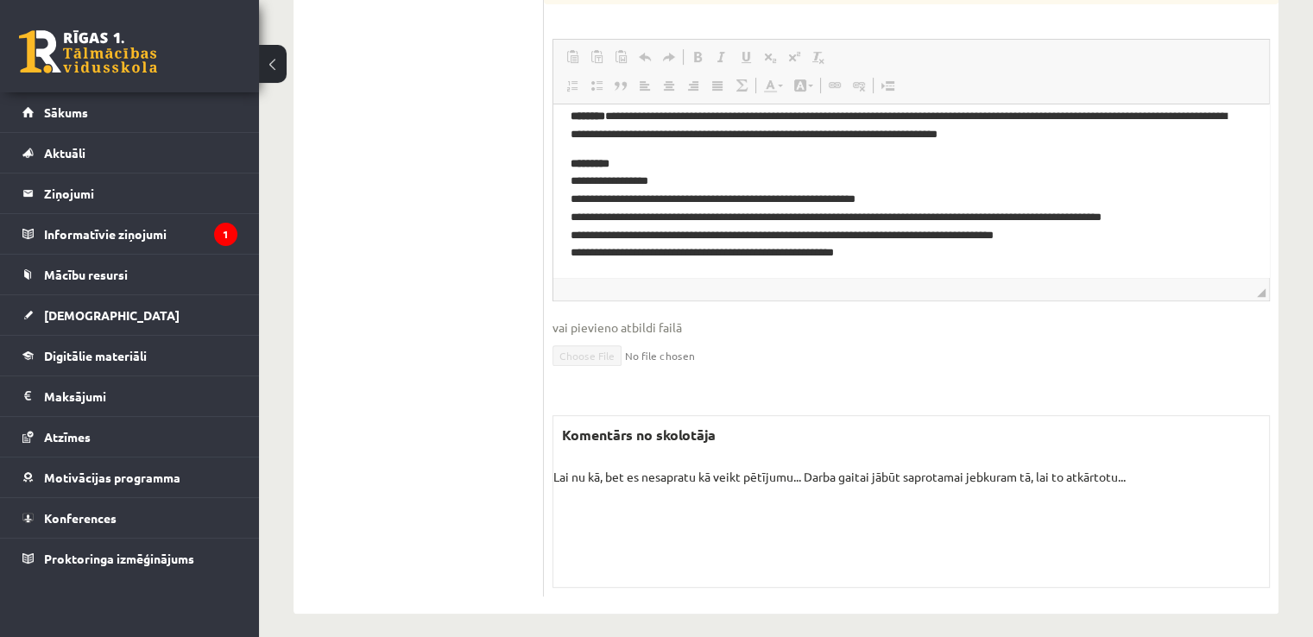
scroll to position [22, 0]
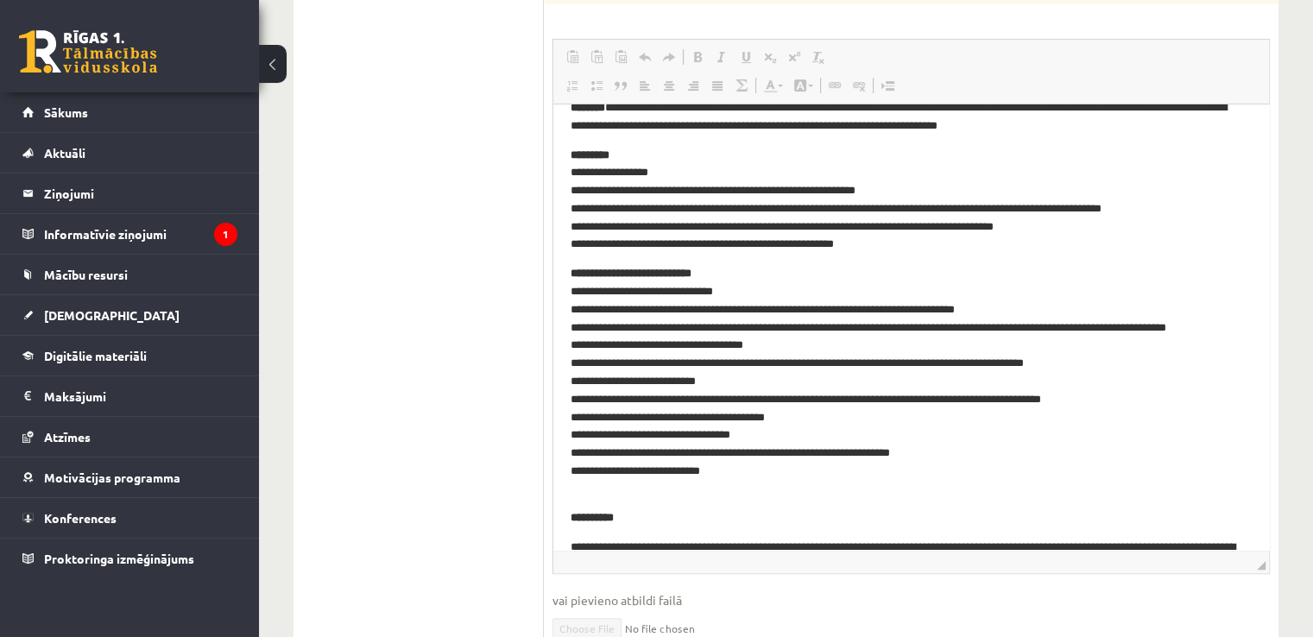
drag, startPoint x: 1260, startPoint y: 294, endPoint x: 1258, endPoint y: 567, distance: 272.8
click at [1258, 567] on span "◢" at bounding box center [1261, 565] width 9 height 9
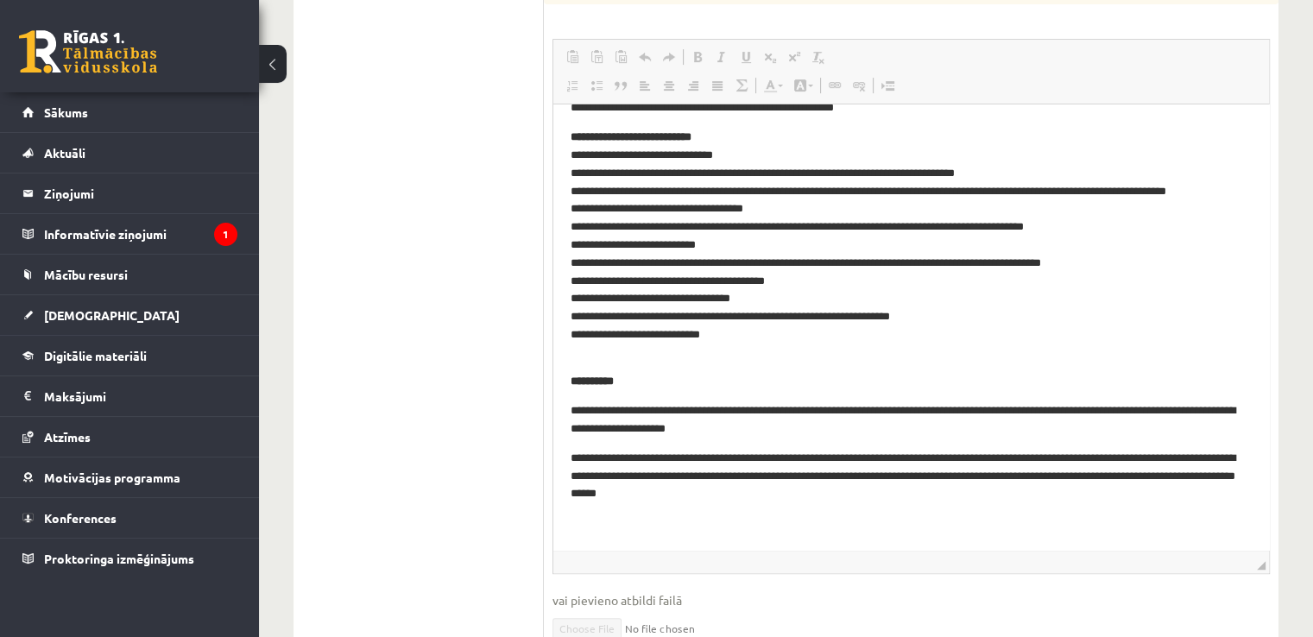
scroll to position [159, 0]
click at [1007, 459] on p "**********" at bounding box center [905, 477] width 668 height 54
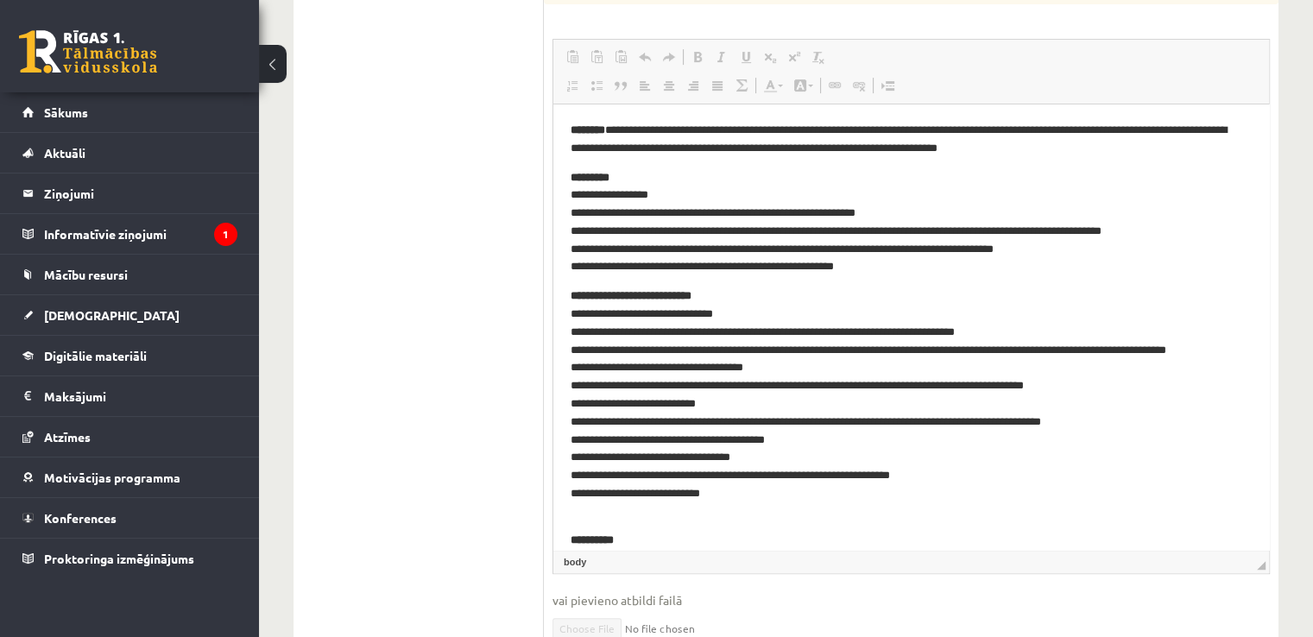
drag, startPoint x: 1264, startPoint y: 404, endPoint x: 1825, endPoint y: 235, distance: 586.0
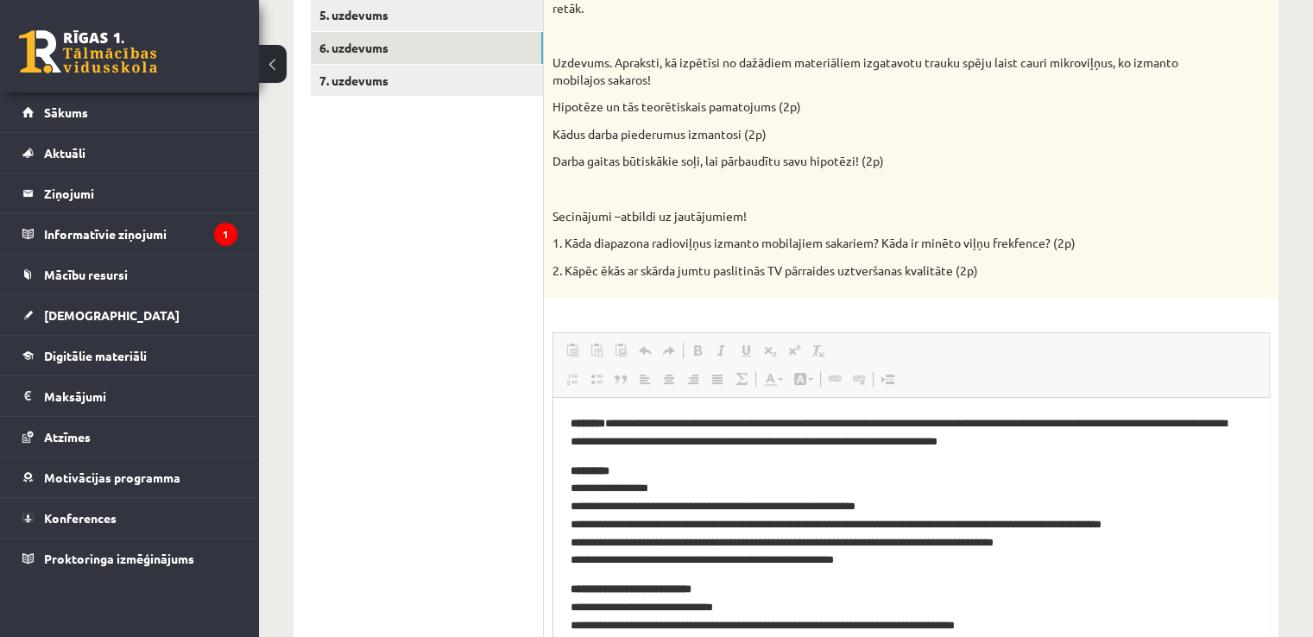
scroll to position [406, 0]
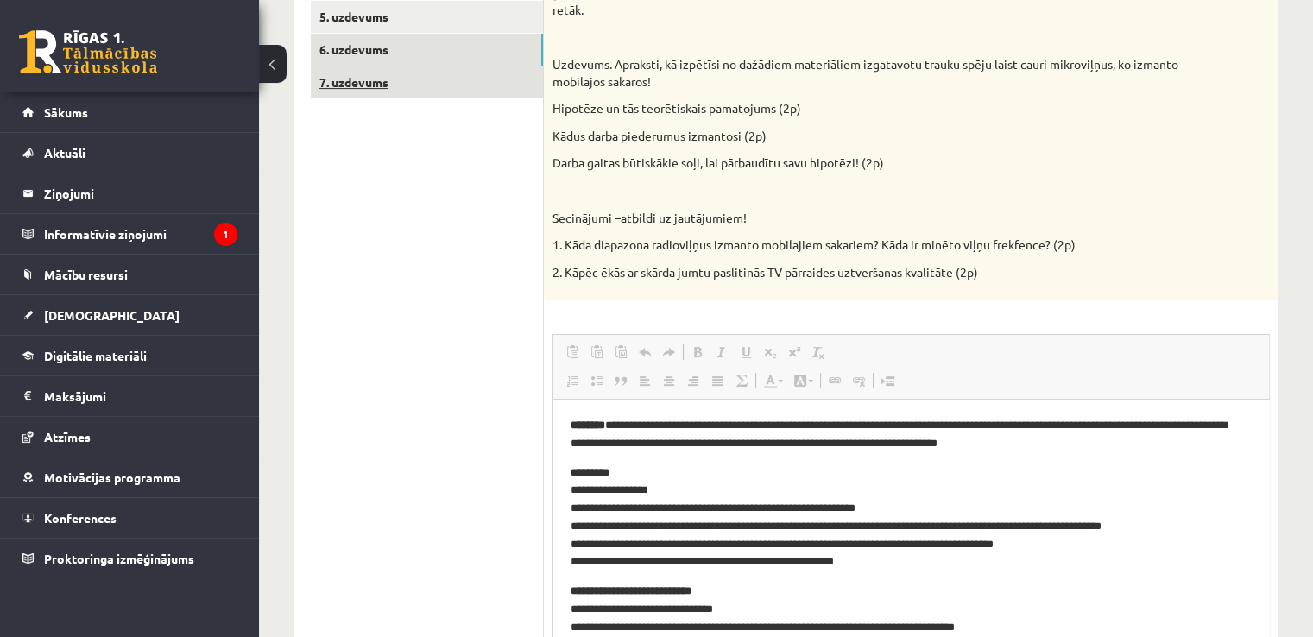
click at [379, 73] on link "7. uzdevums" at bounding box center [427, 82] width 232 height 32
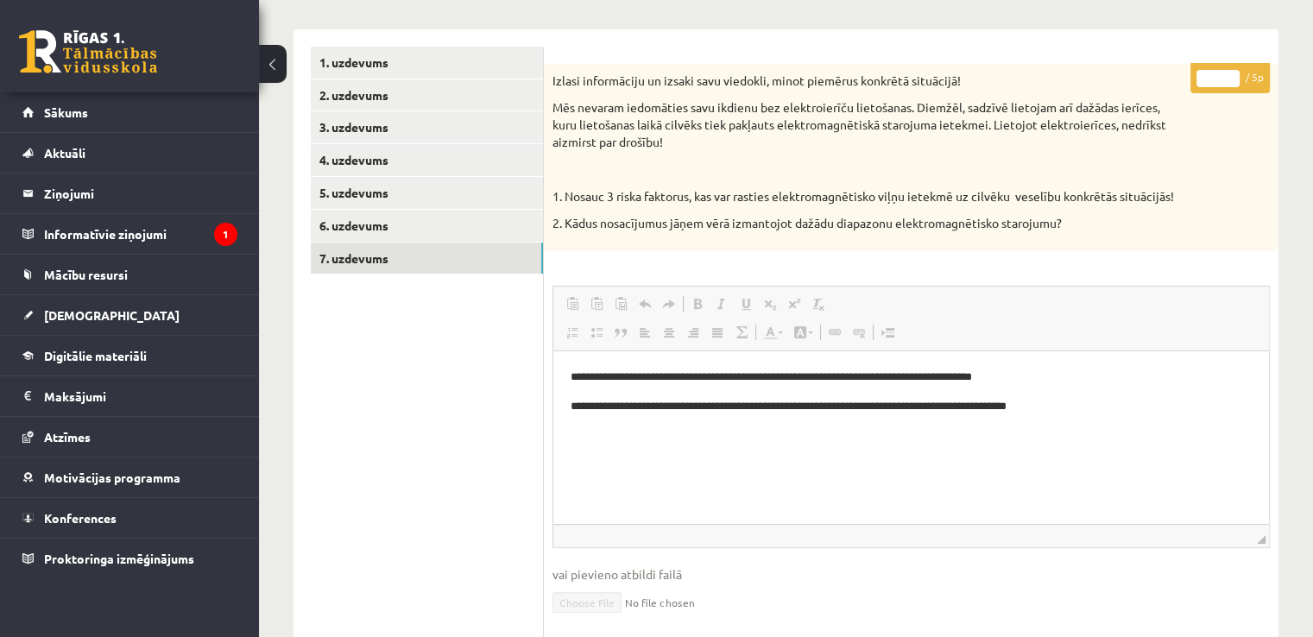
scroll to position [0, 0]
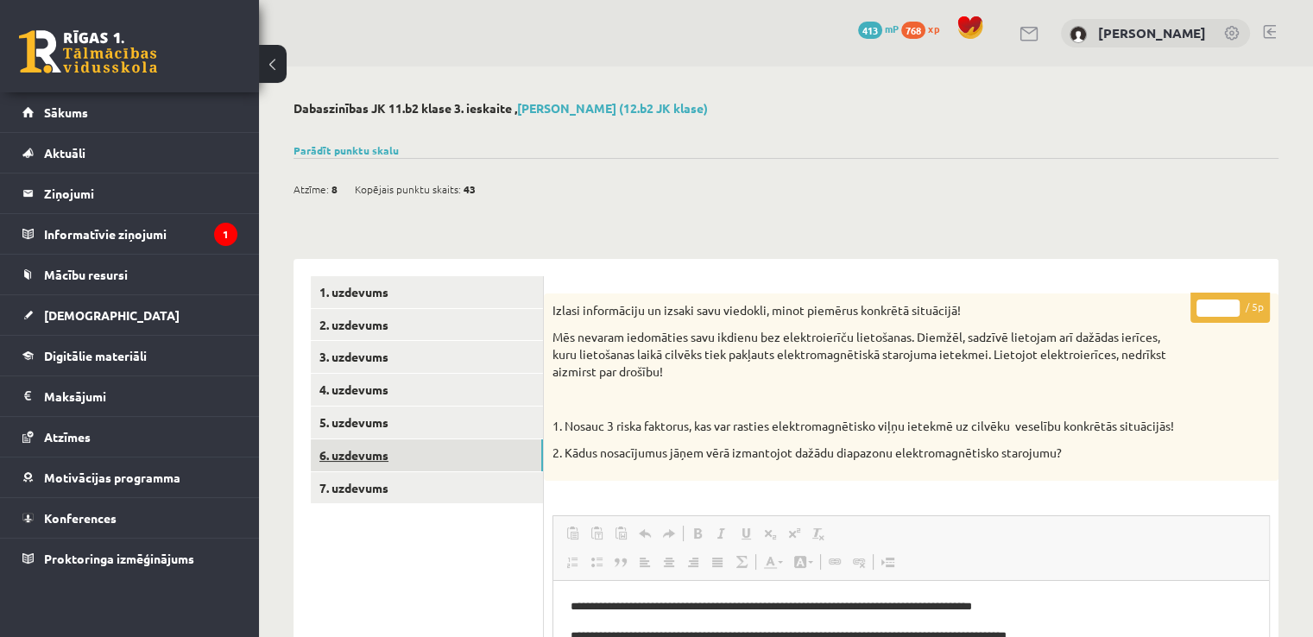
click at [439, 467] on link "6. uzdevums" at bounding box center [427, 455] width 232 height 32
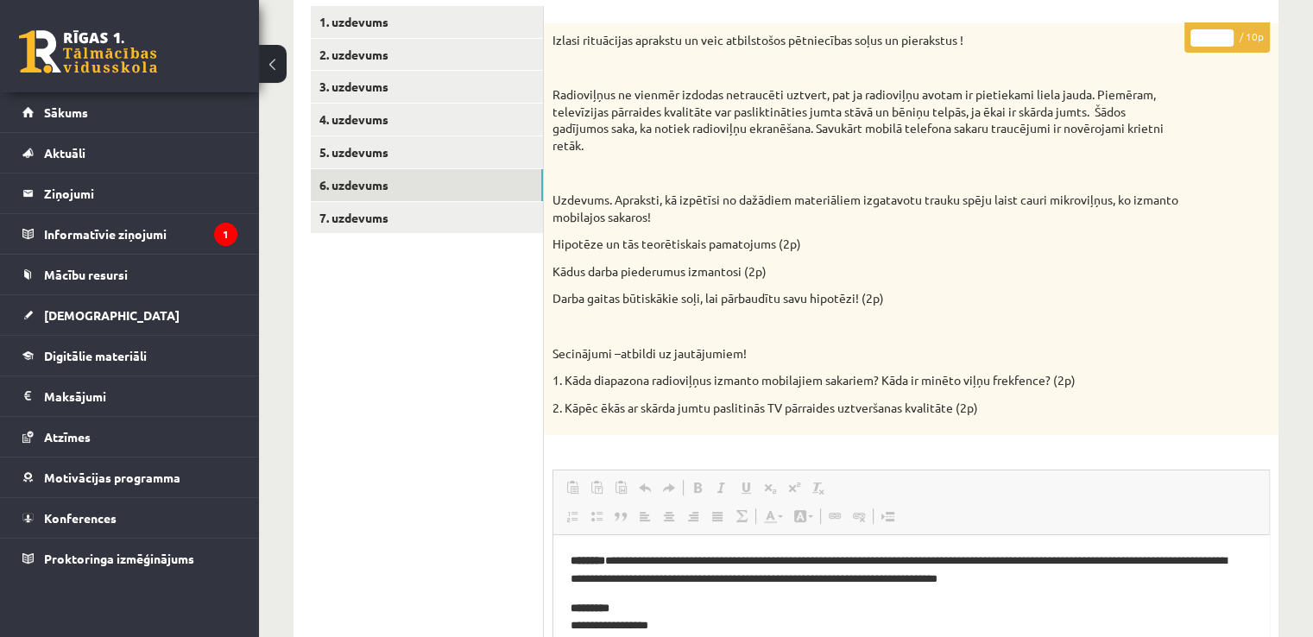
scroll to position [274, 0]
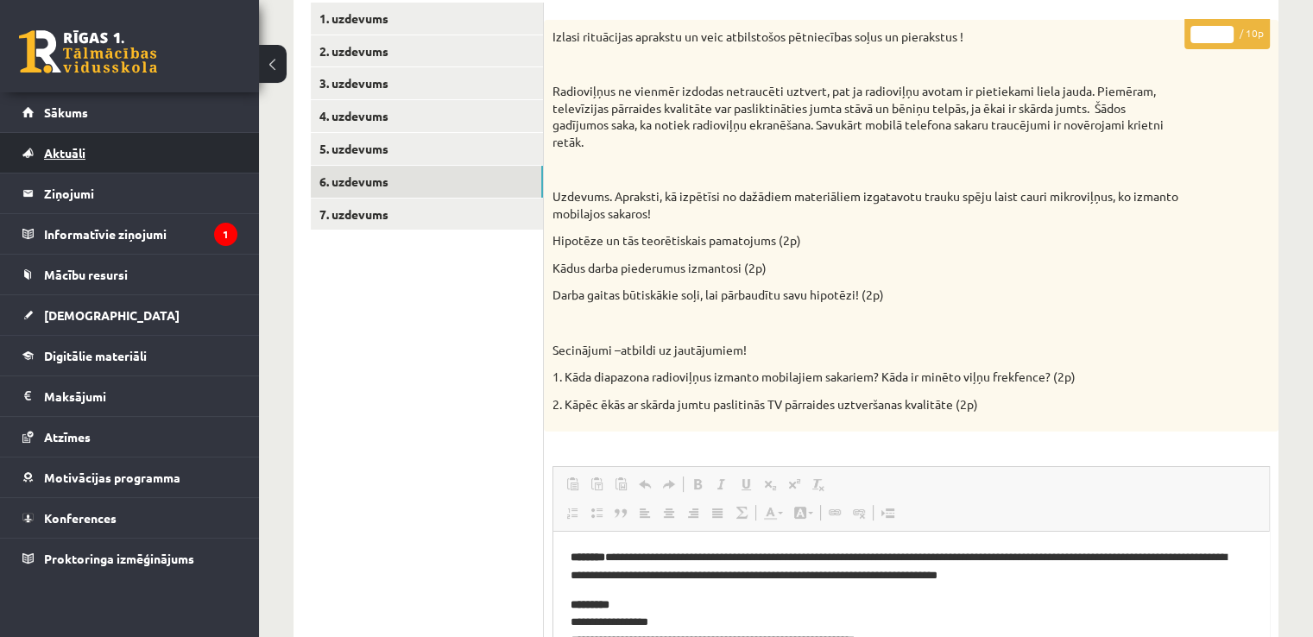
click at [148, 147] on link "Aktuāli" at bounding box center [129, 153] width 215 height 40
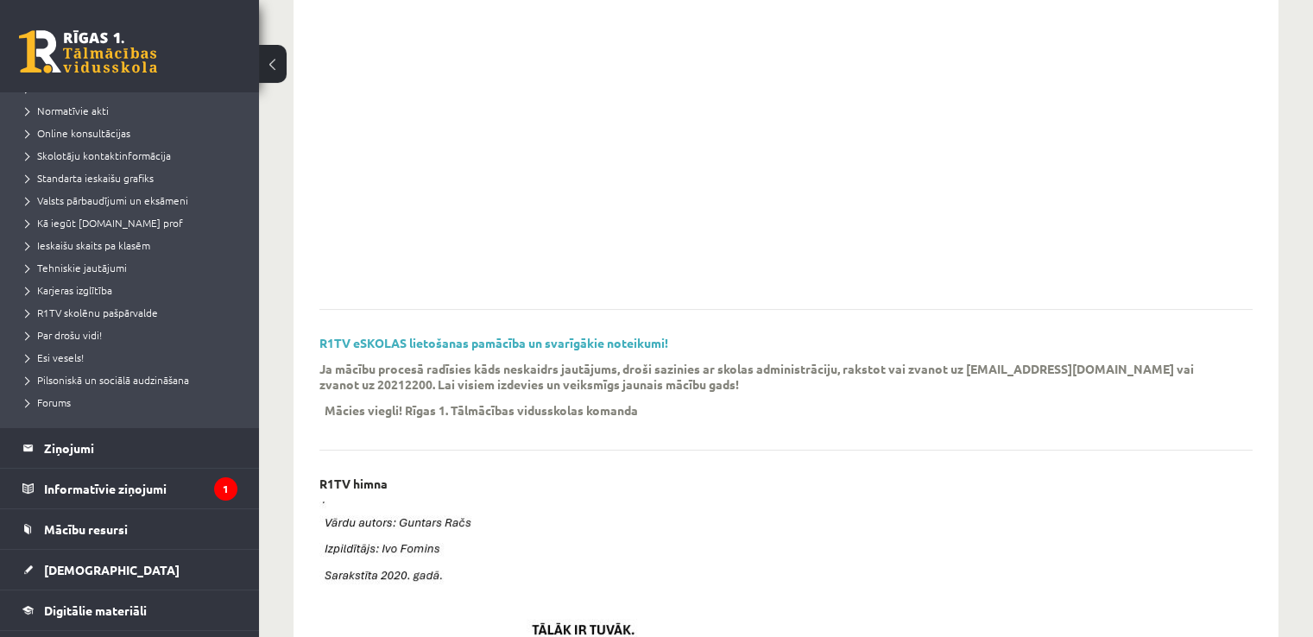
scroll to position [240, 0]
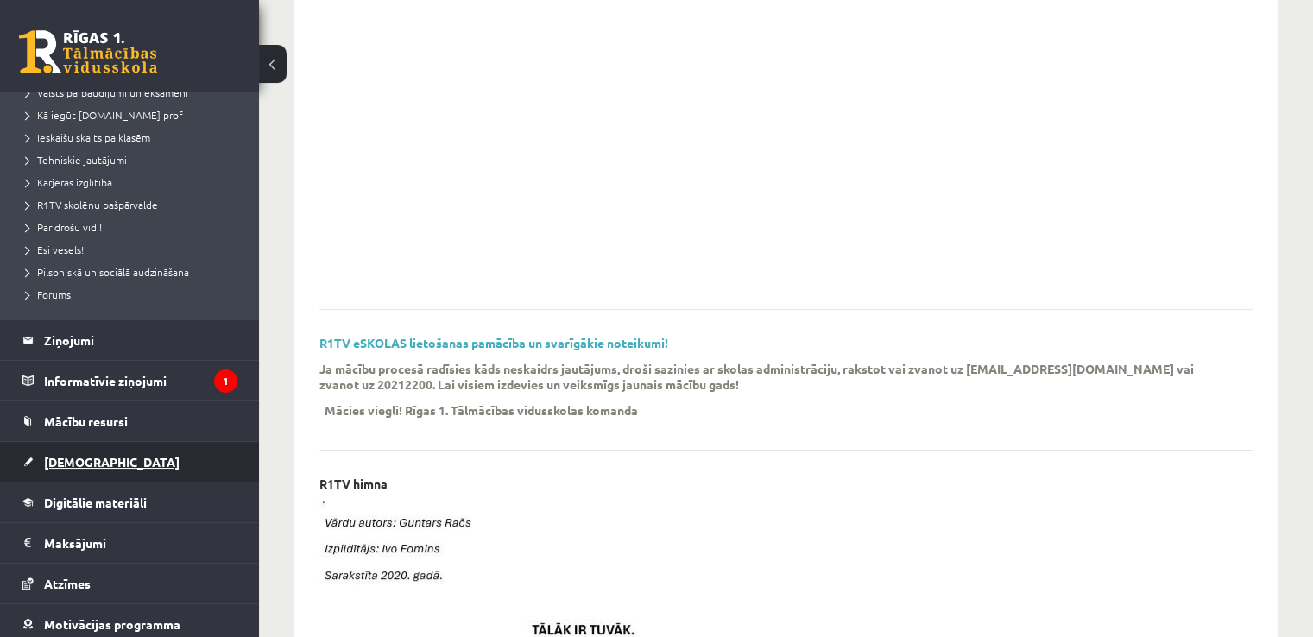
click at [110, 462] on link "[DEMOGRAPHIC_DATA]" at bounding box center [129, 462] width 215 height 40
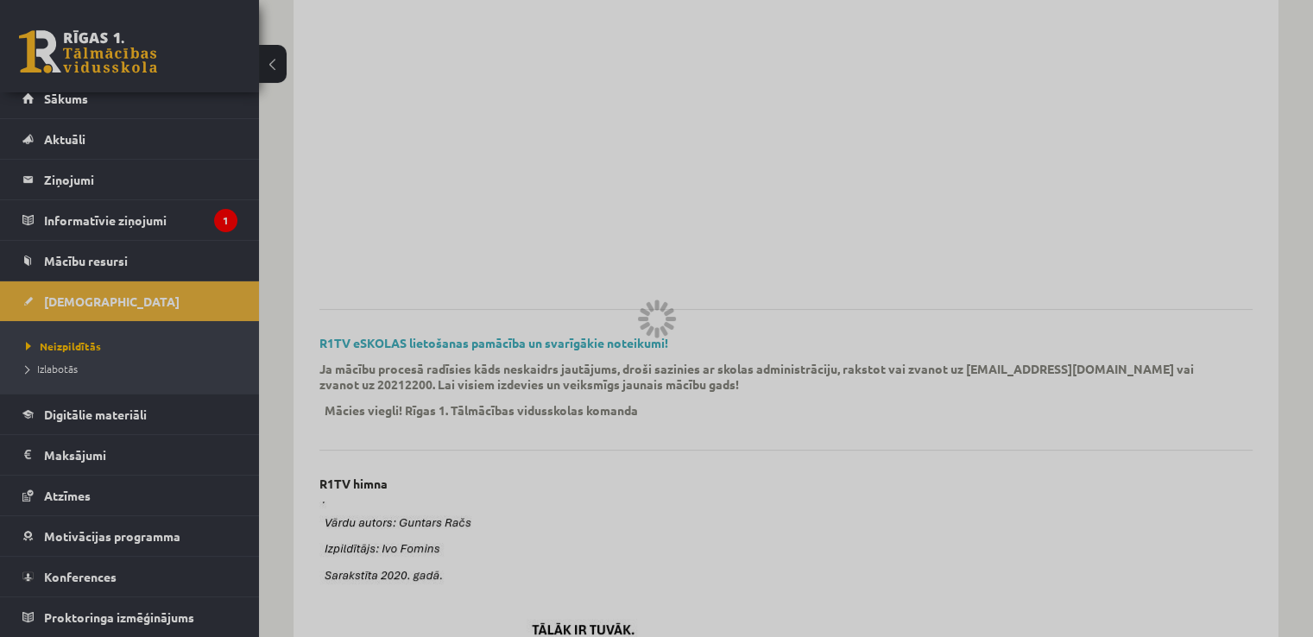
scroll to position [12, 0]
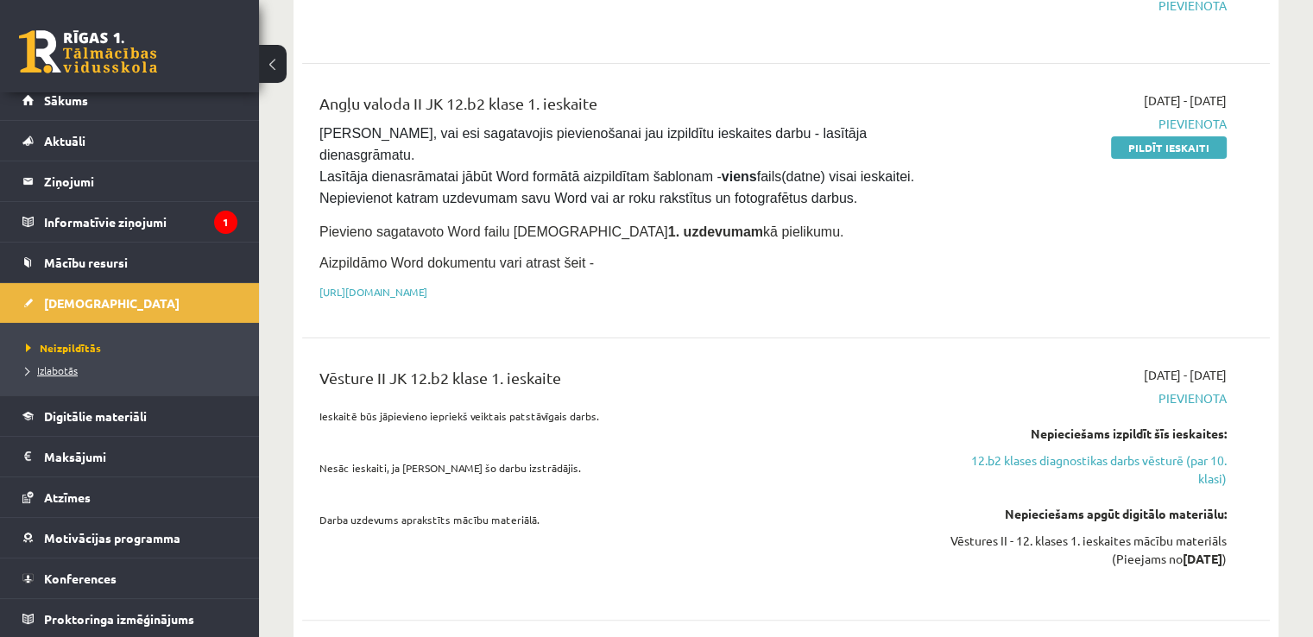
click at [61, 363] on span "Izlabotās" at bounding box center [52, 370] width 52 height 14
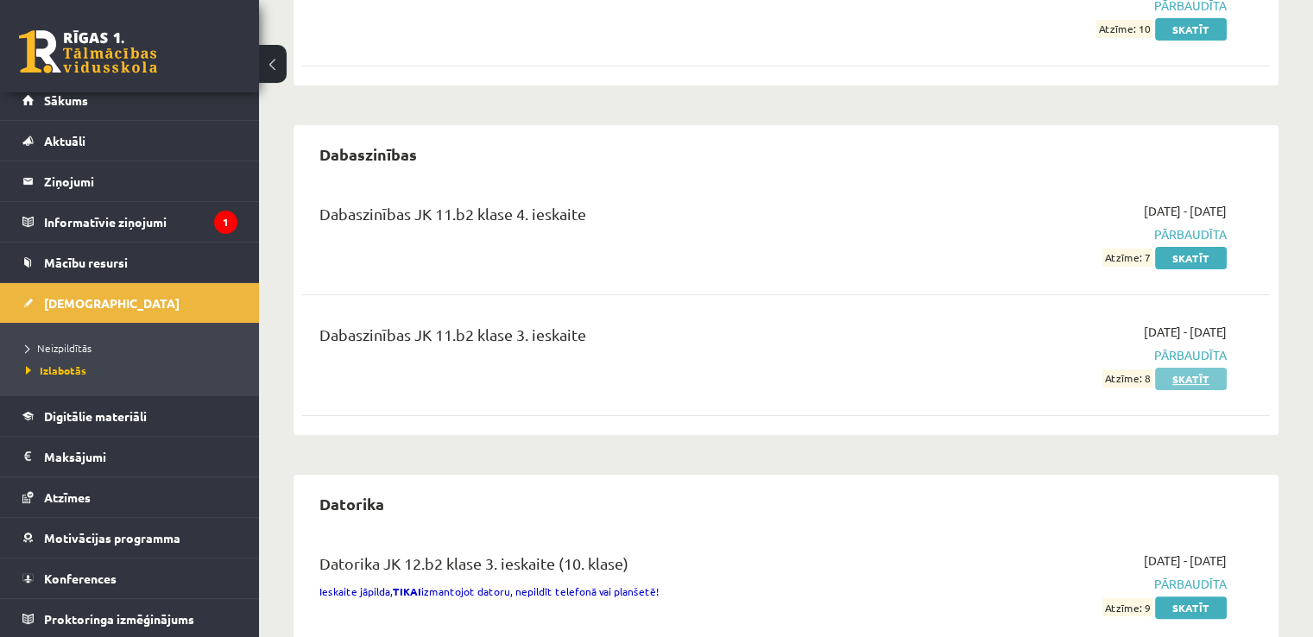
click at [1189, 369] on link "Skatīt" at bounding box center [1191, 379] width 72 height 22
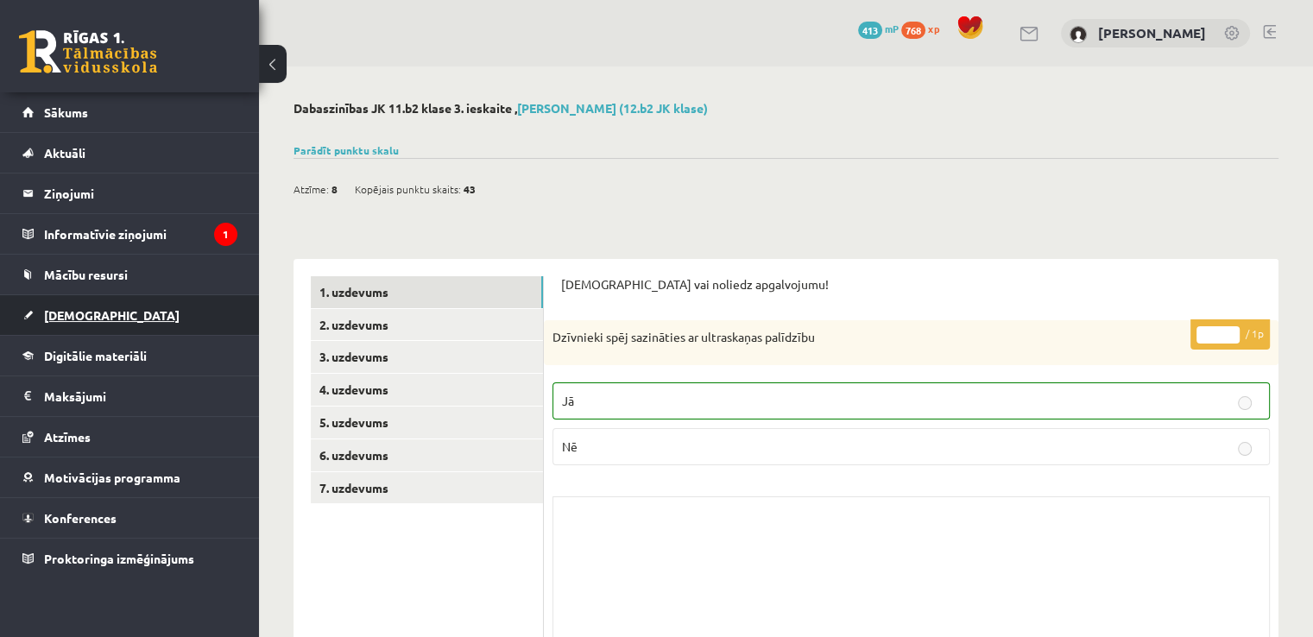
click at [108, 319] on link "[DEMOGRAPHIC_DATA]" at bounding box center [129, 315] width 215 height 40
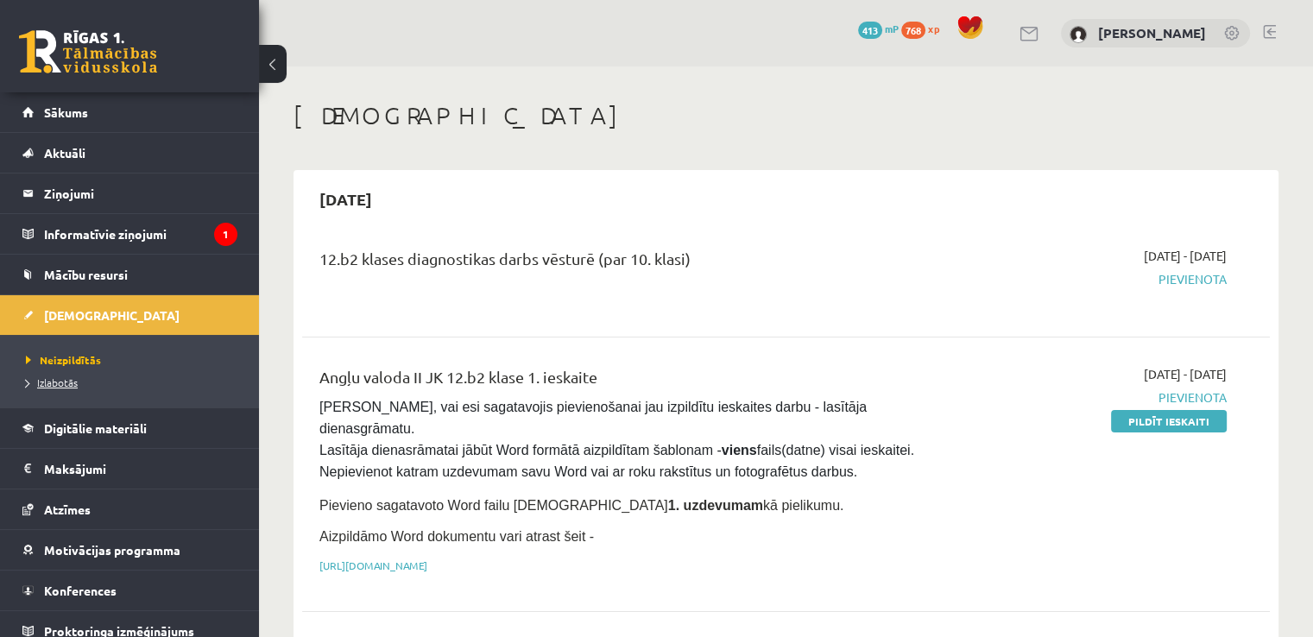
click at [69, 377] on span "Izlabotās" at bounding box center [52, 382] width 52 height 14
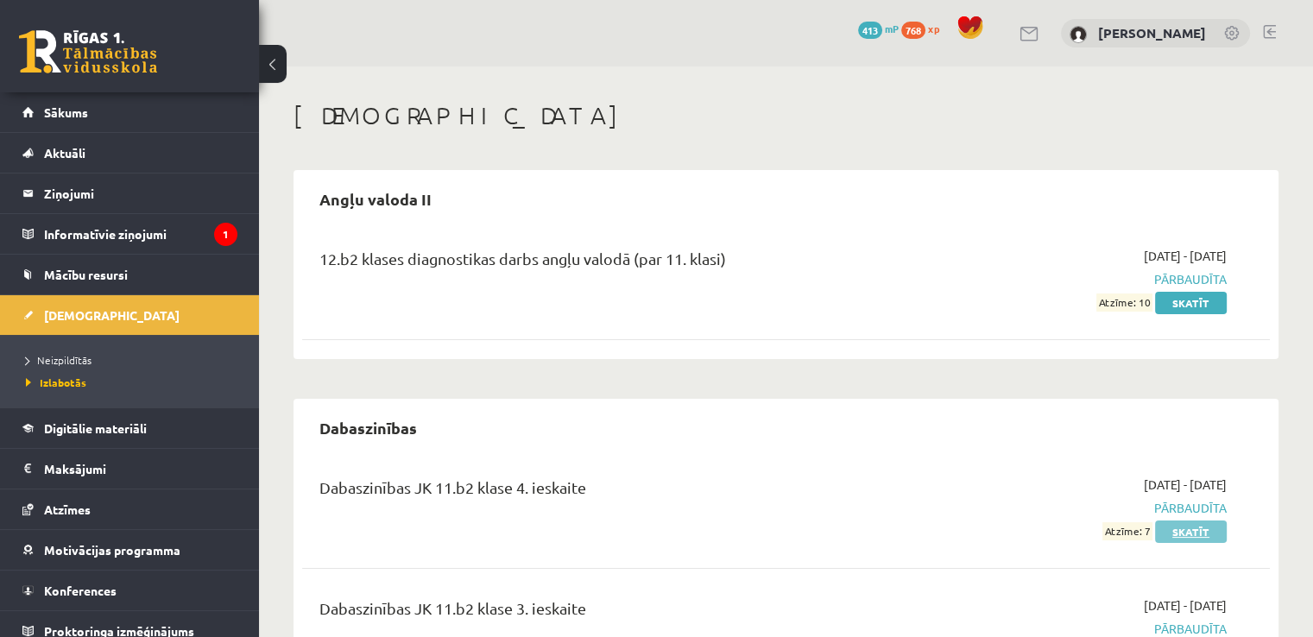
click at [1188, 529] on link "Skatīt" at bounding box center [1191, 531] width 72 height 22
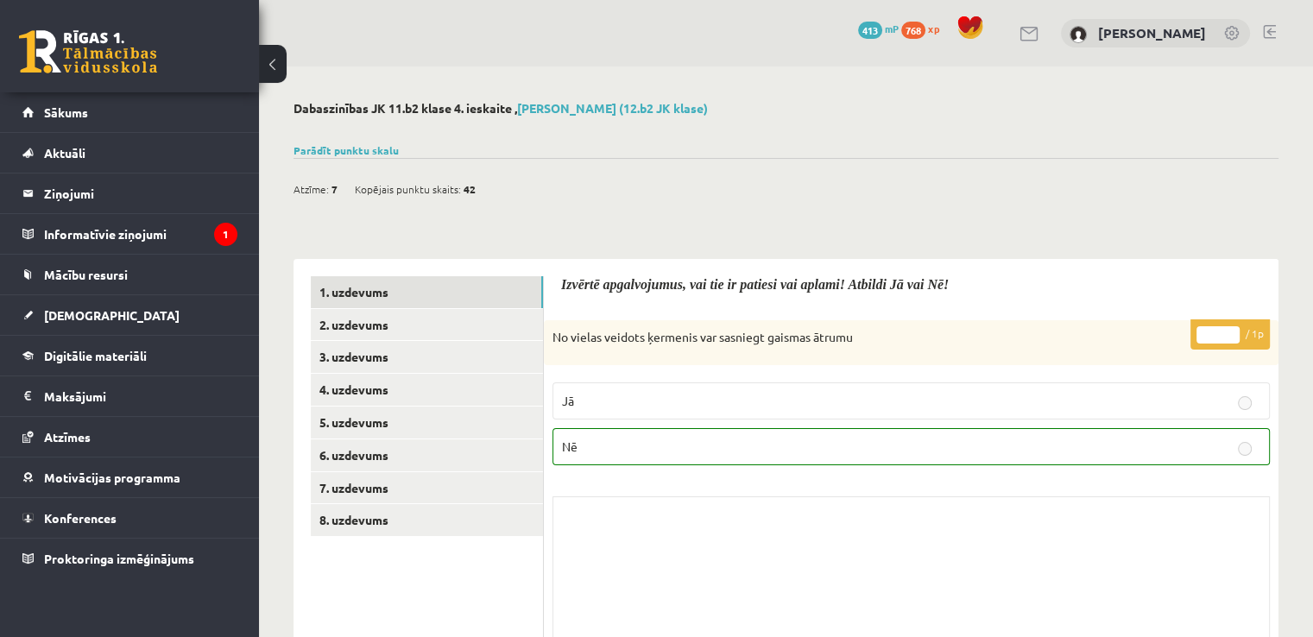
click at [376, 401] on link "4. uzdevums" at bounding box center [427, 390] width 232 height 32
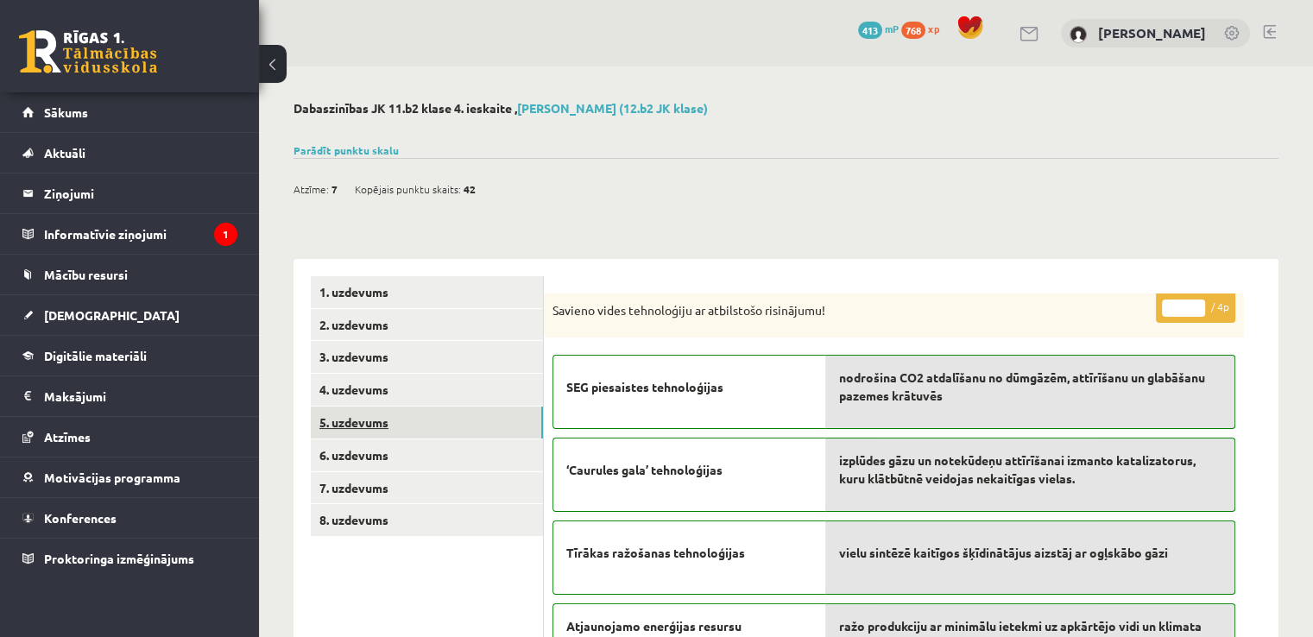
click at [373, 411] on link "5. uzdevums" at bounding box center [427, 423] width 232 height 32
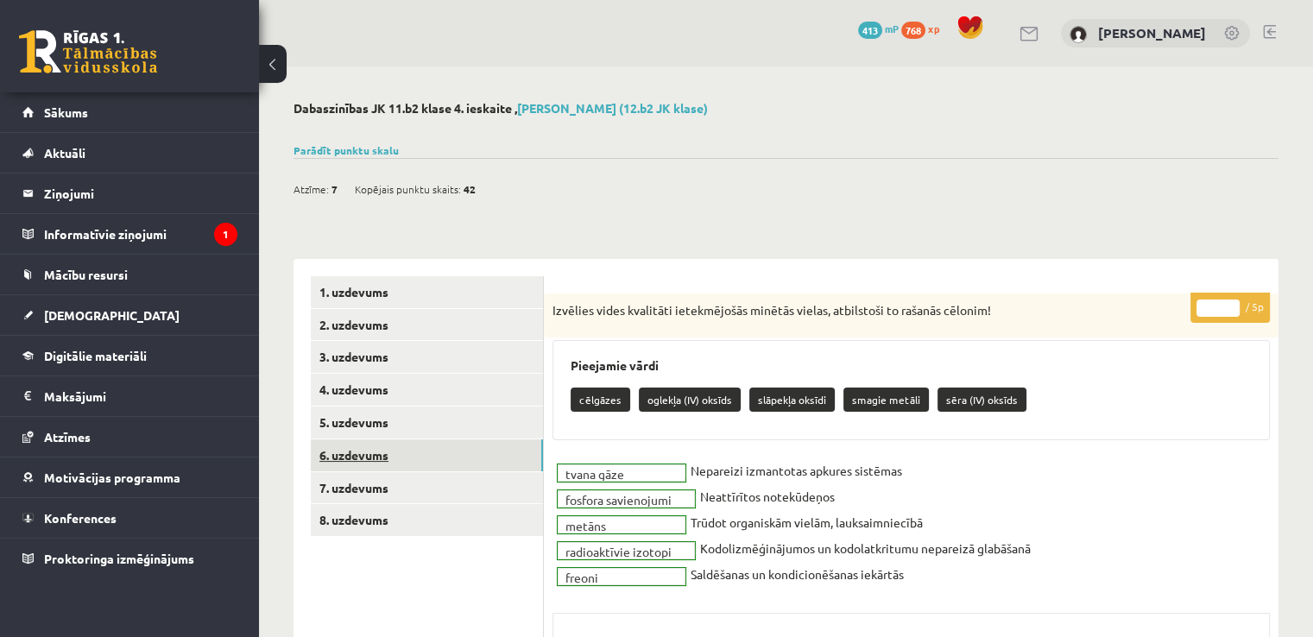
click at [359, 464] on link "6. uzdevums" at bounding box center [427, 455] width 232 height 32
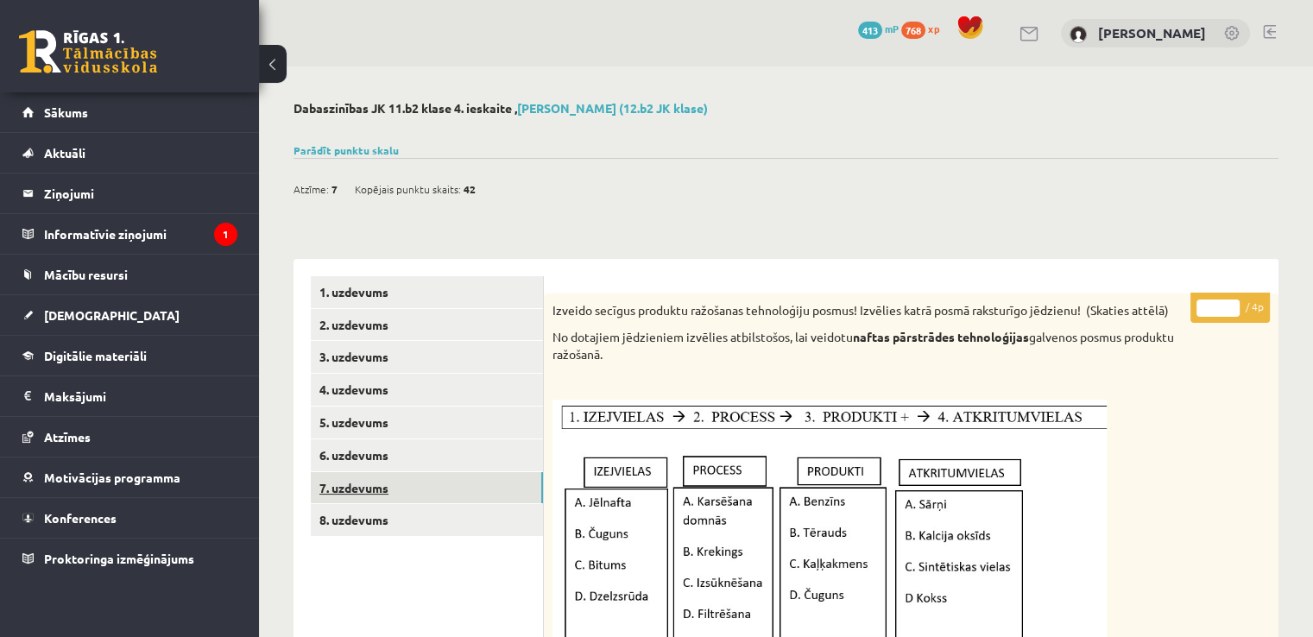
click at [350, 501] on link "7. uzdevums" at bounding box center [427, 488] width 232 height 32
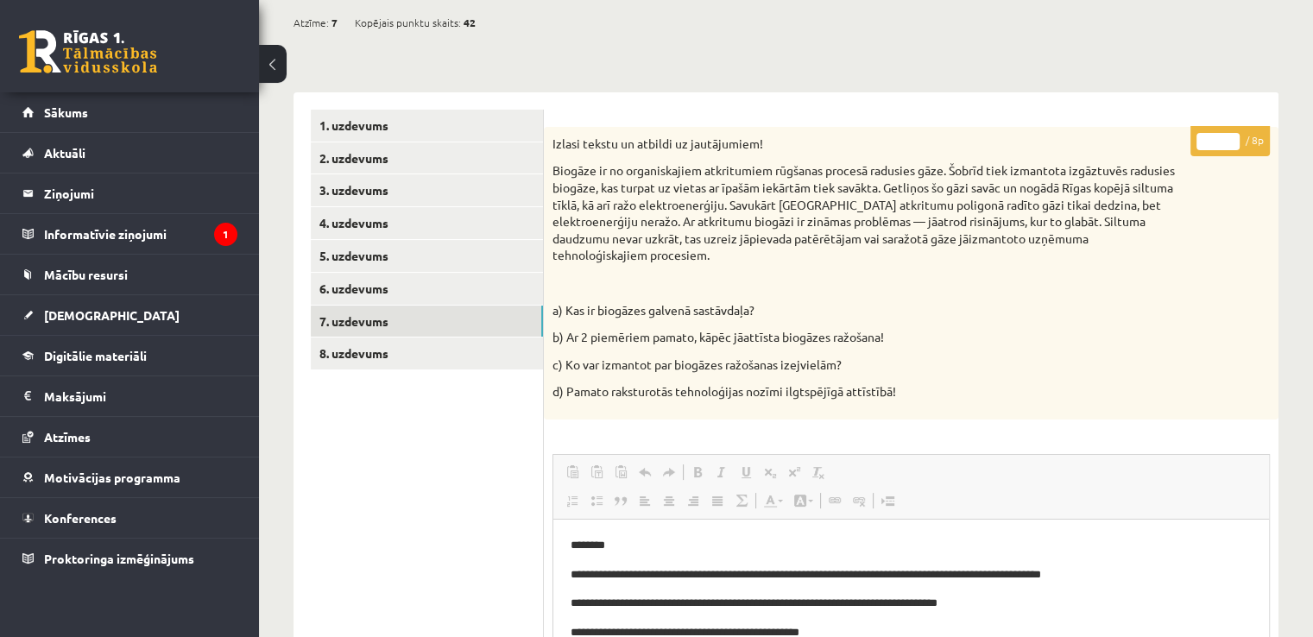
scroll to position [192, 0]
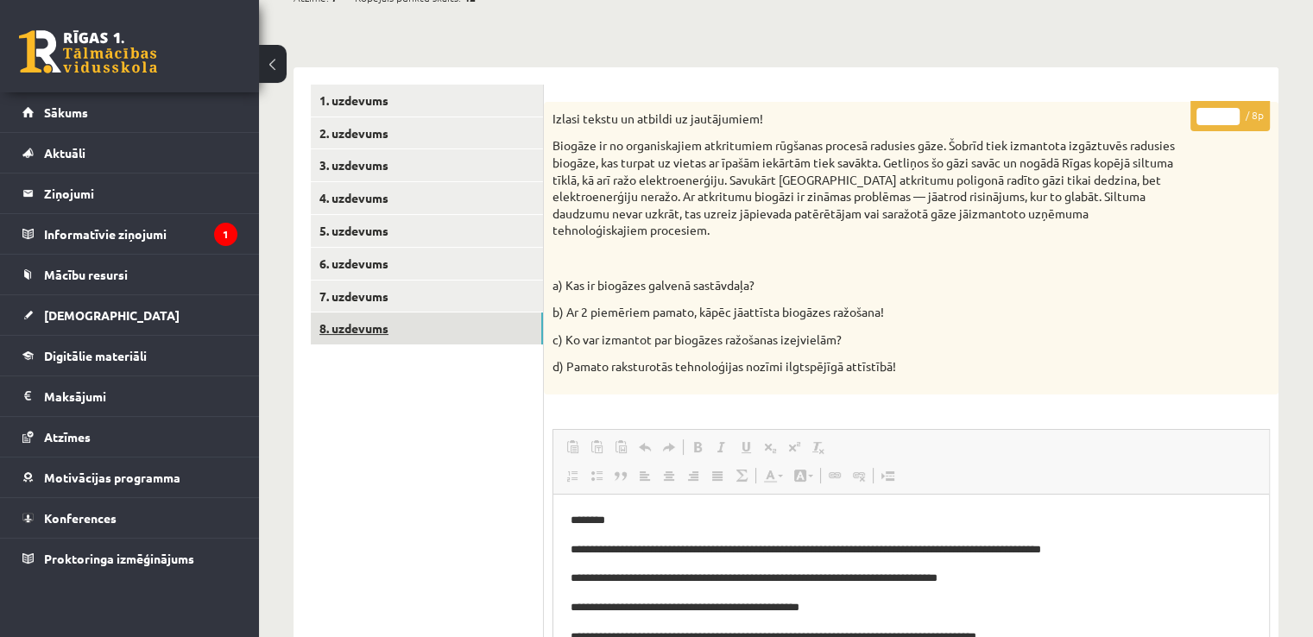
click at [375, 340] on link "8. uzdevums" at bounding box center [427, 328] width 232 height 32
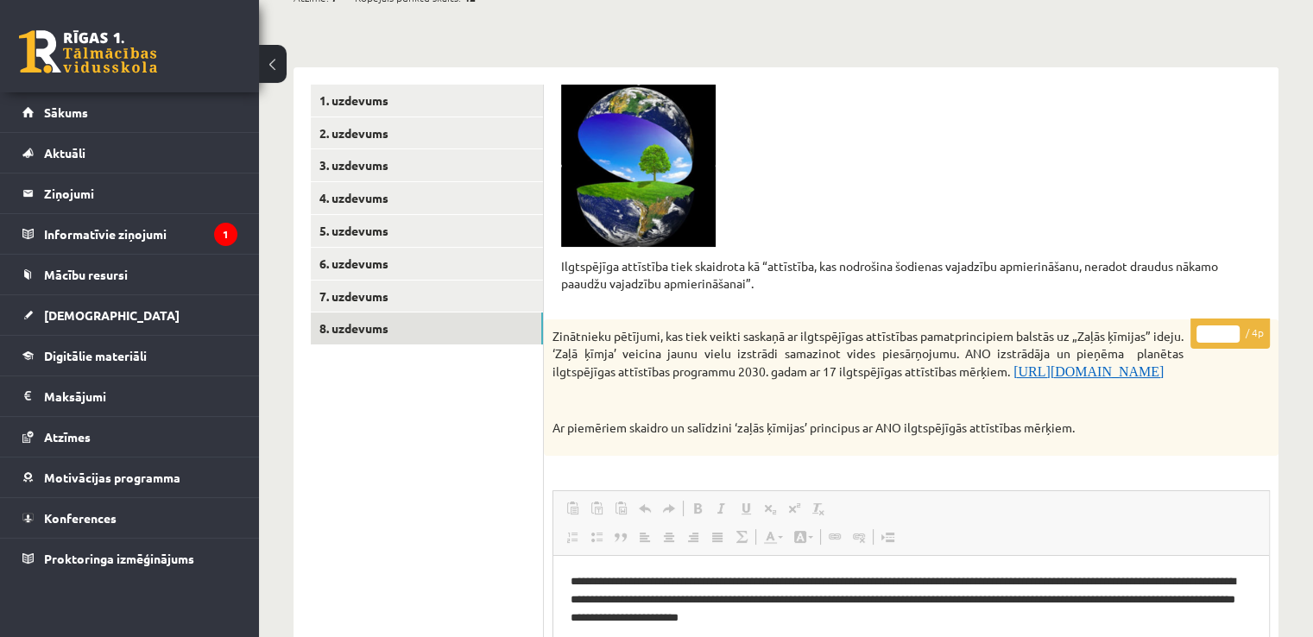
scroll to position [0, 0]
click at [95, 318] on span "[DEMOGRAPHIC_DATA]" at bounding box center [112, 315] width 136 height 16
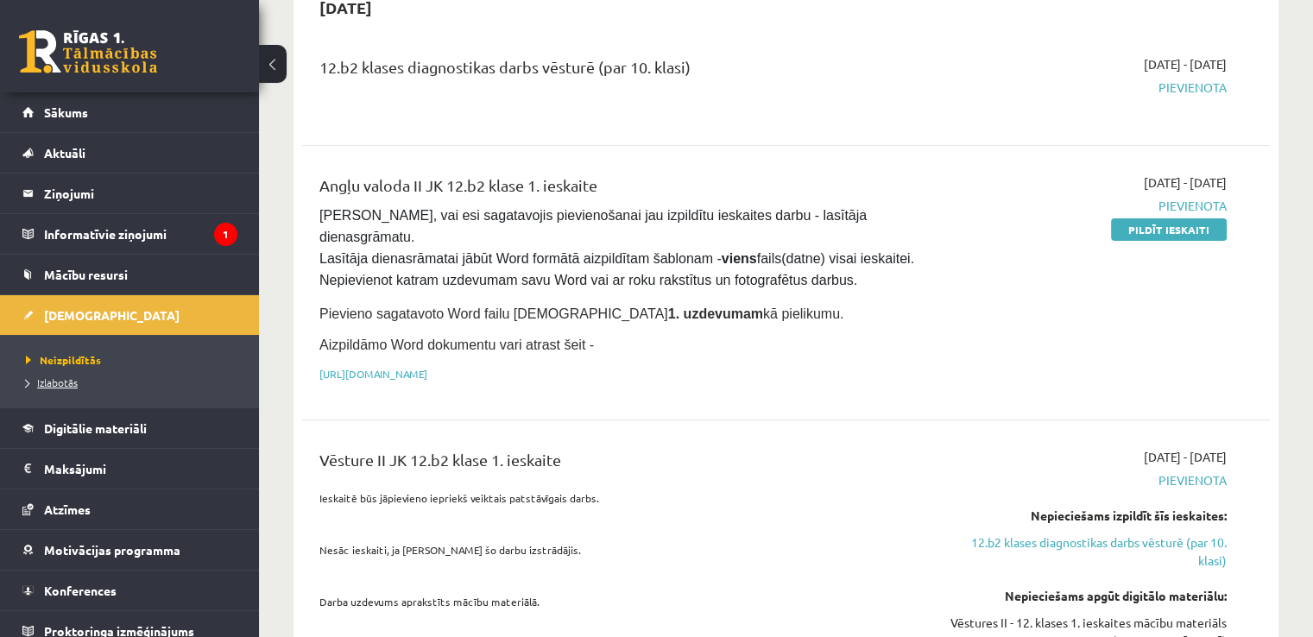
click at [43, 379] on span "Izlabotās" at bounding box center [52, 382] width 52 height 14
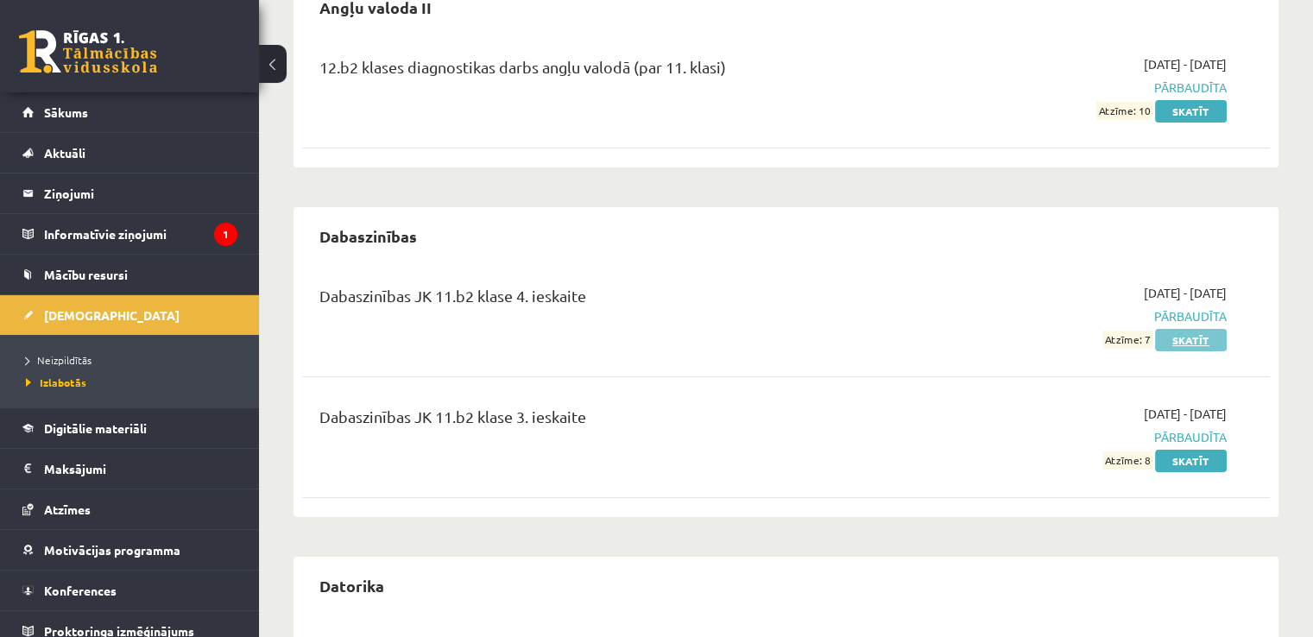
click at [1192, 343] on link "Skatīt" at bounding box center [1191, 340] width 72 height 22
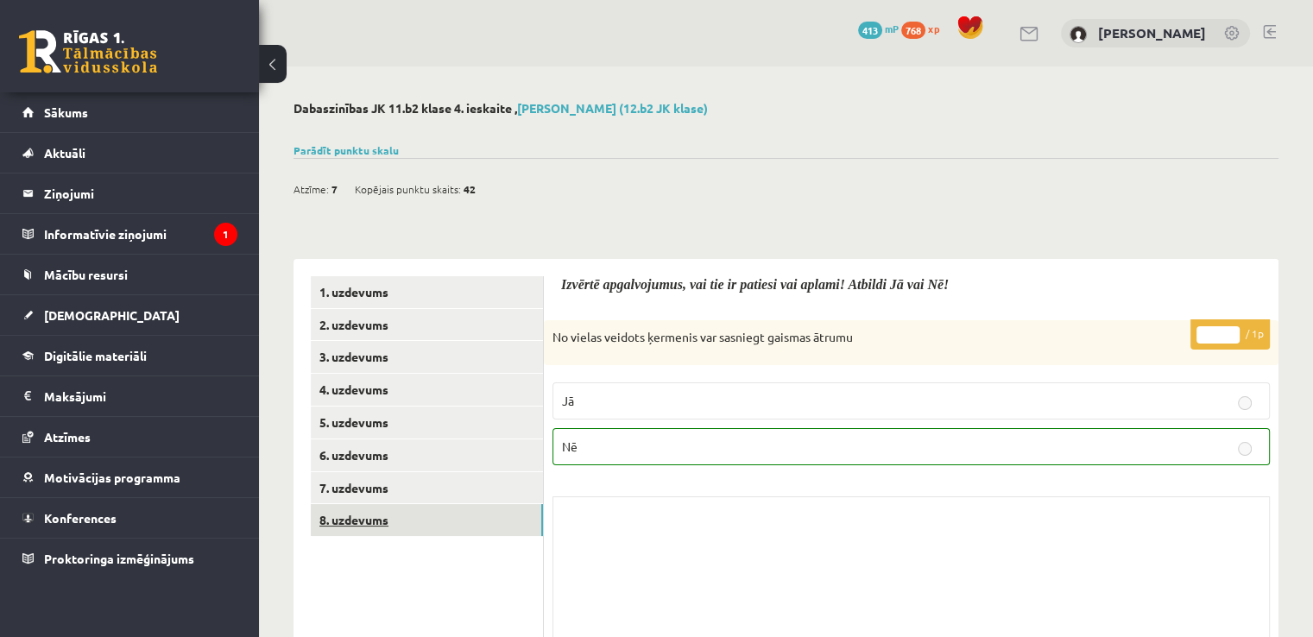
click at [374, 522] on link "8. uzdevums" at bounding box center [427, 520] width 232 height 32
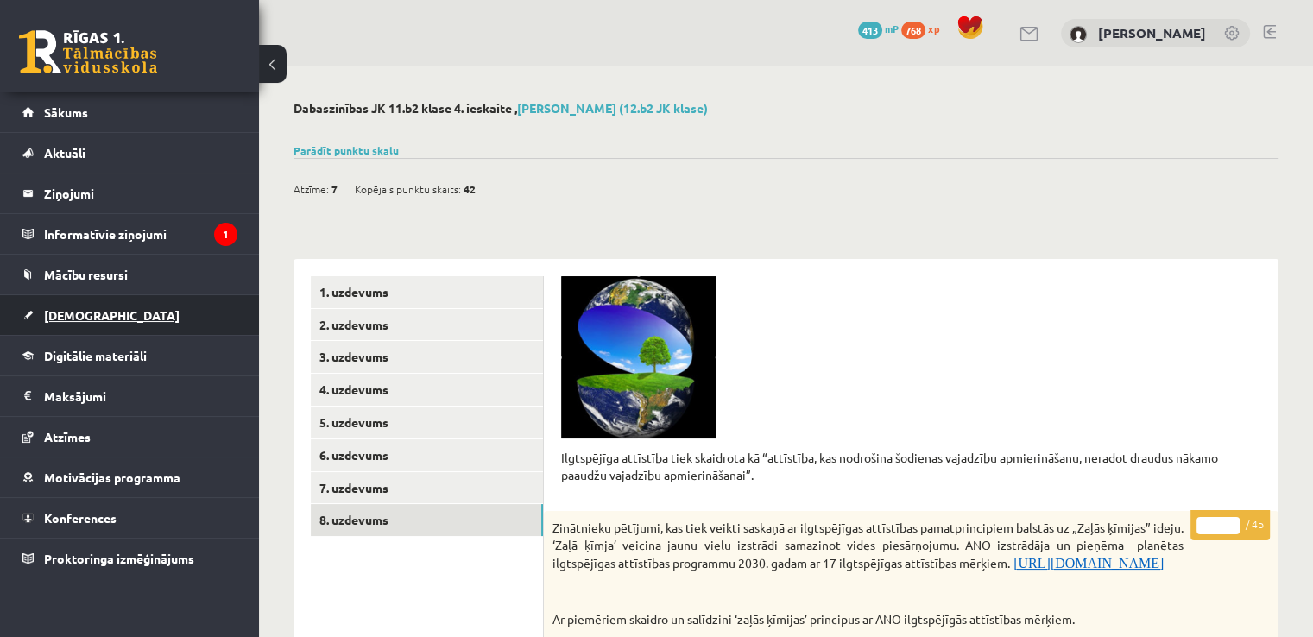
click at [72, 313] on span "[DEMOGRAPHIC_DATA]" at bounding box center [112, 315] width 136 height 16
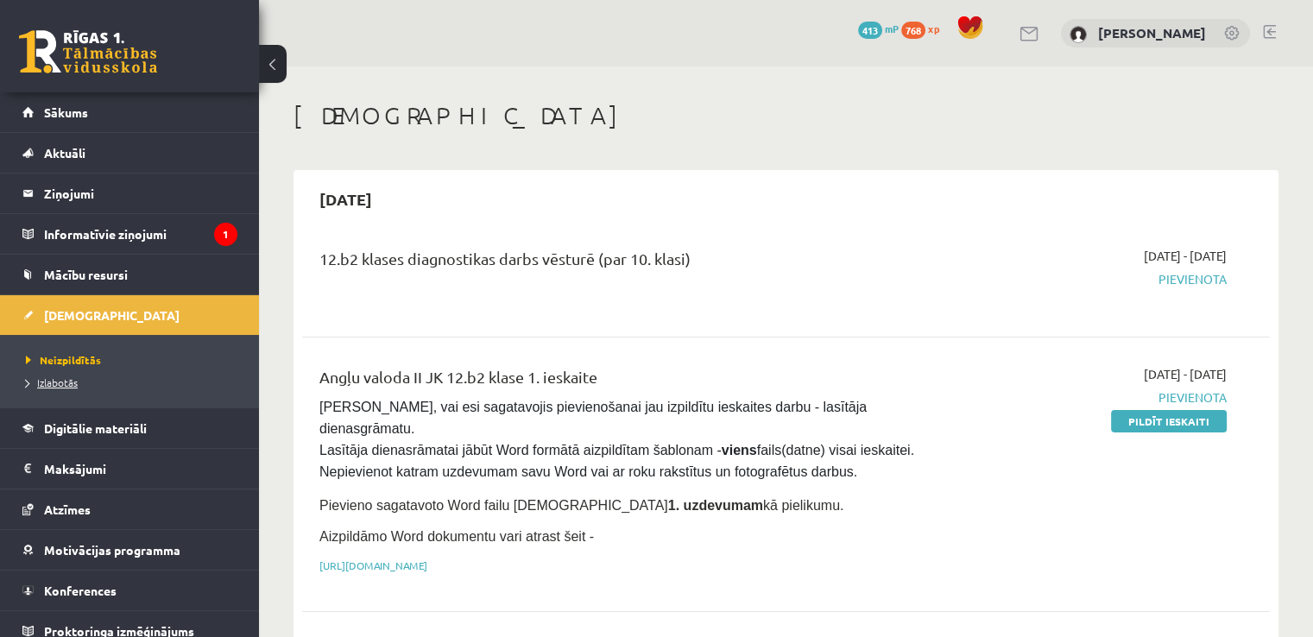
click at [61, 377] on span "Izlabotās" at bounding box center [52, 382] width 52 height 14
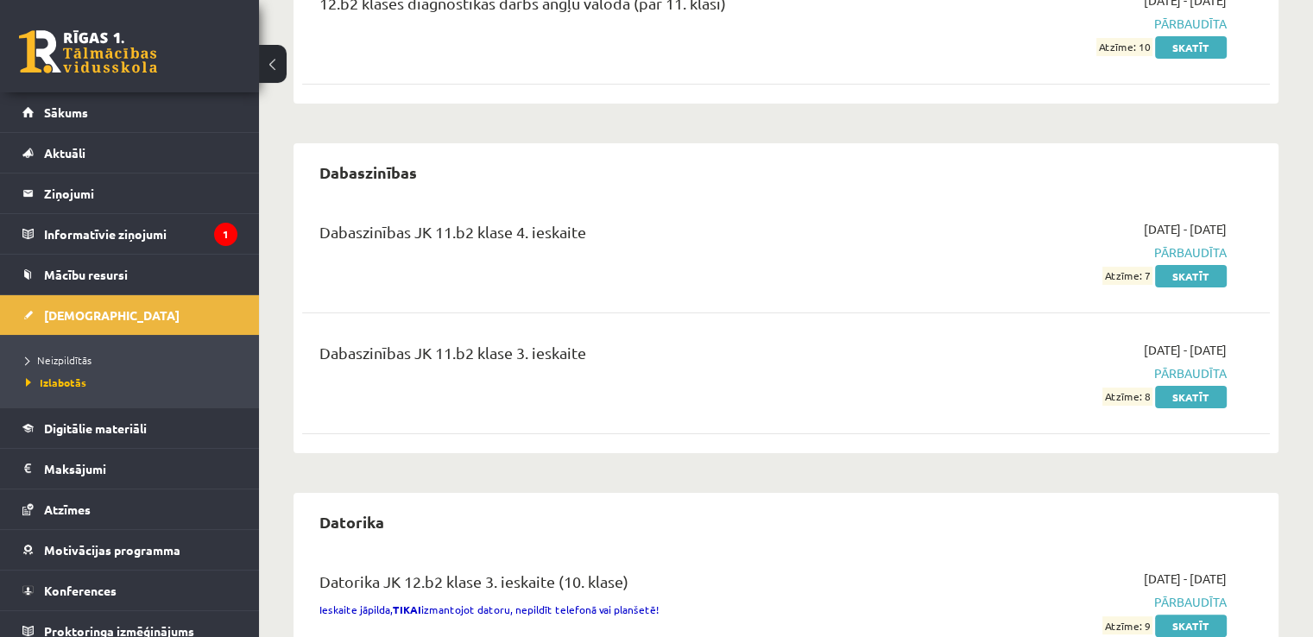
scroll to position [296, 0]
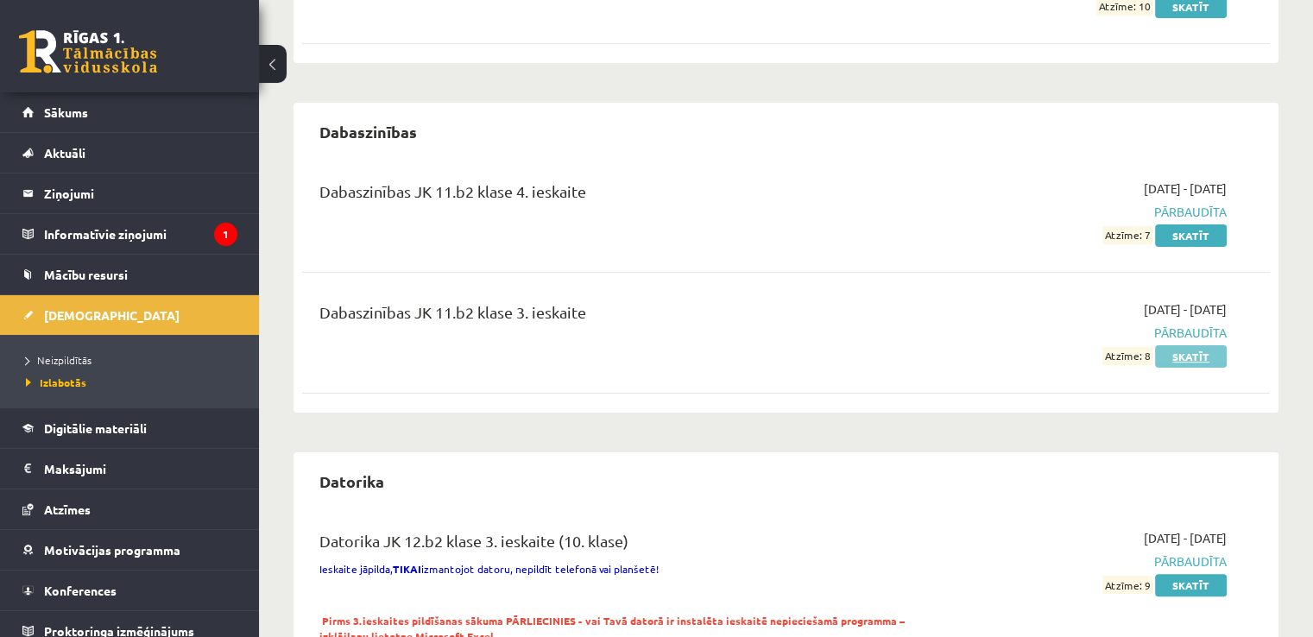
click at [1192, 357] on link "Skatīt" at bounding box center [1191, 356] width 72 height 22
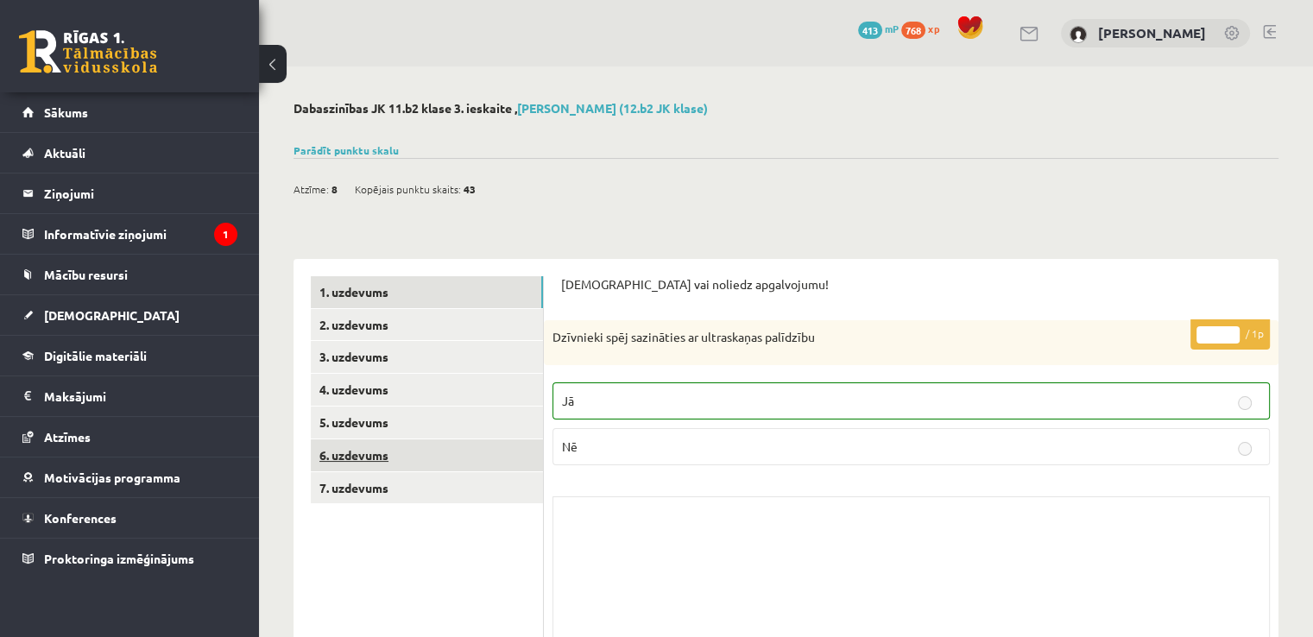
click at [363, 452] on link "6. uzdevums" at bounding box center [427, 455] width 232 height 32
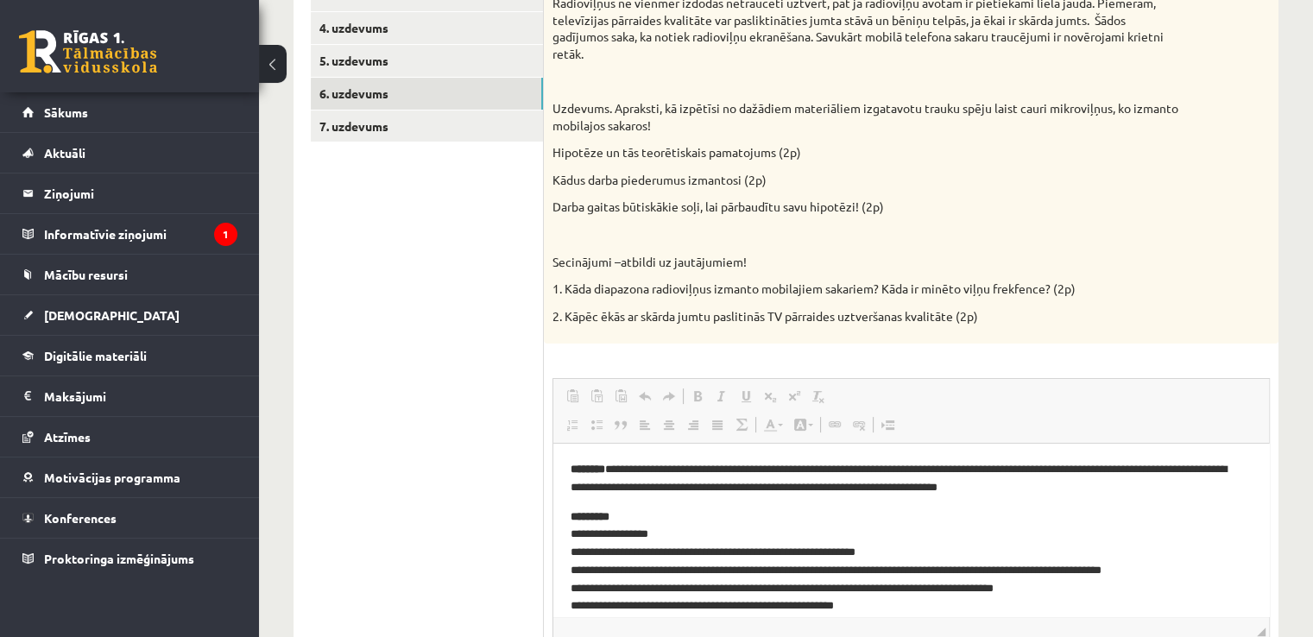
scroll to position [368, 0]
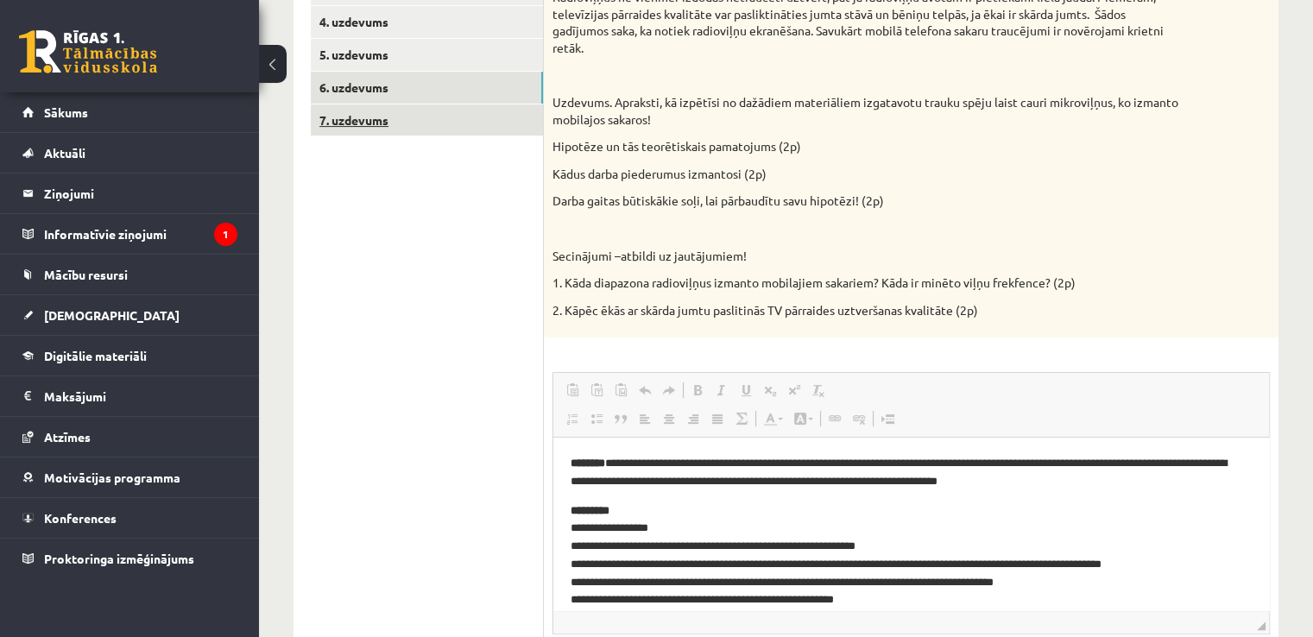
click at [356, 120] on link "7. uzdevums" at bounding box center [427, 120] width 232 height 32
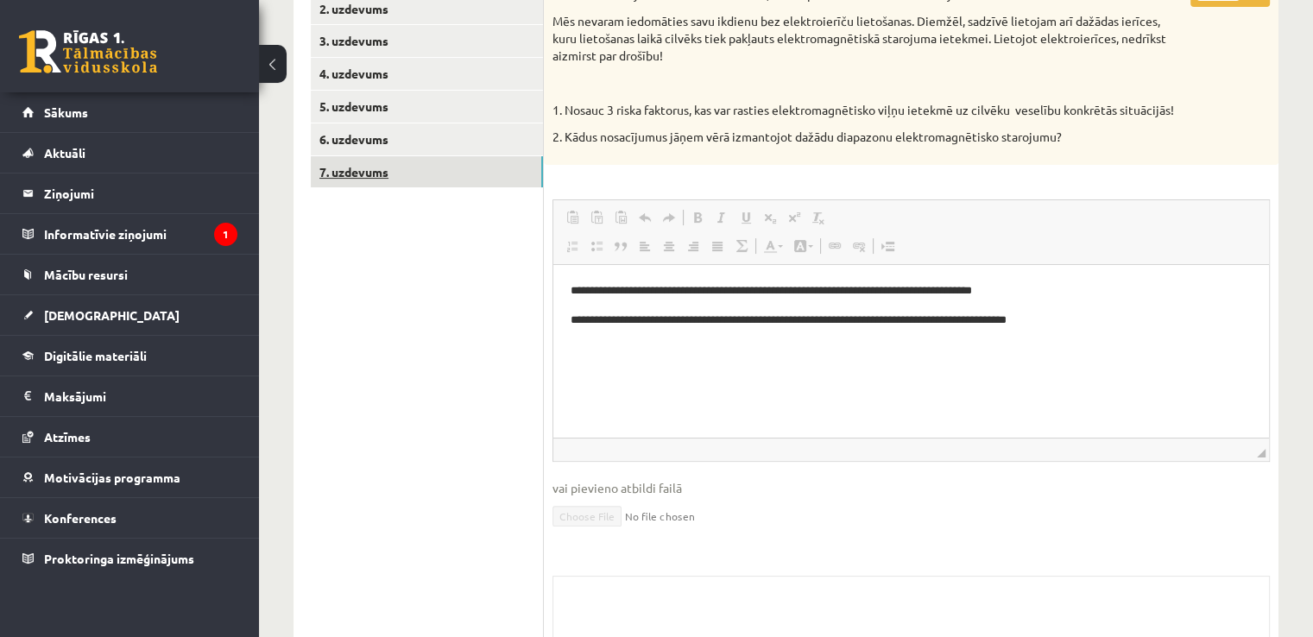
scroll to position [0, 0]
